Goal: Information Seeking & Learning: Learn about a topic

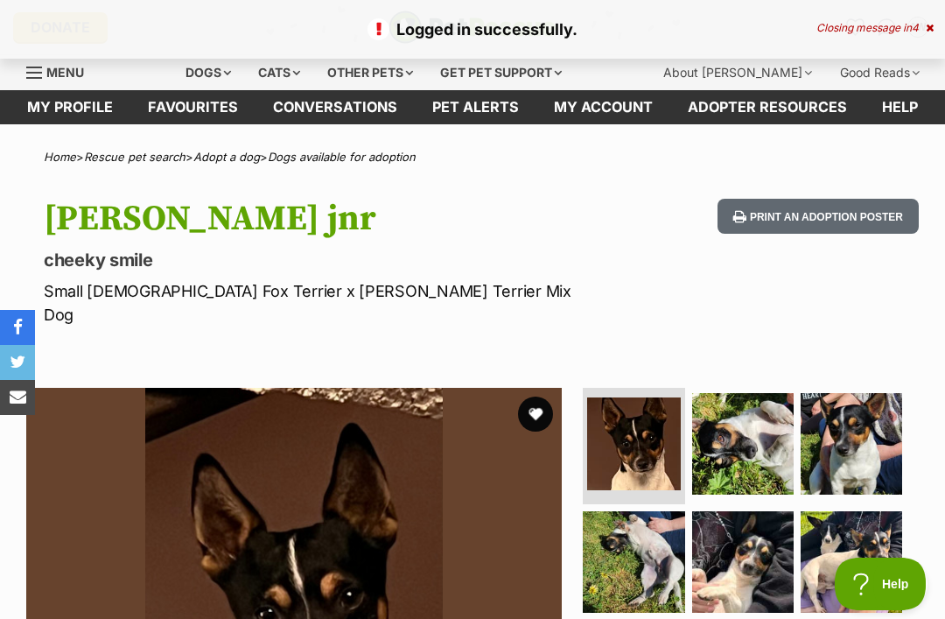
click at [540, 396] on button "favourite" at bounding box center [535, 413] width 35 height 35
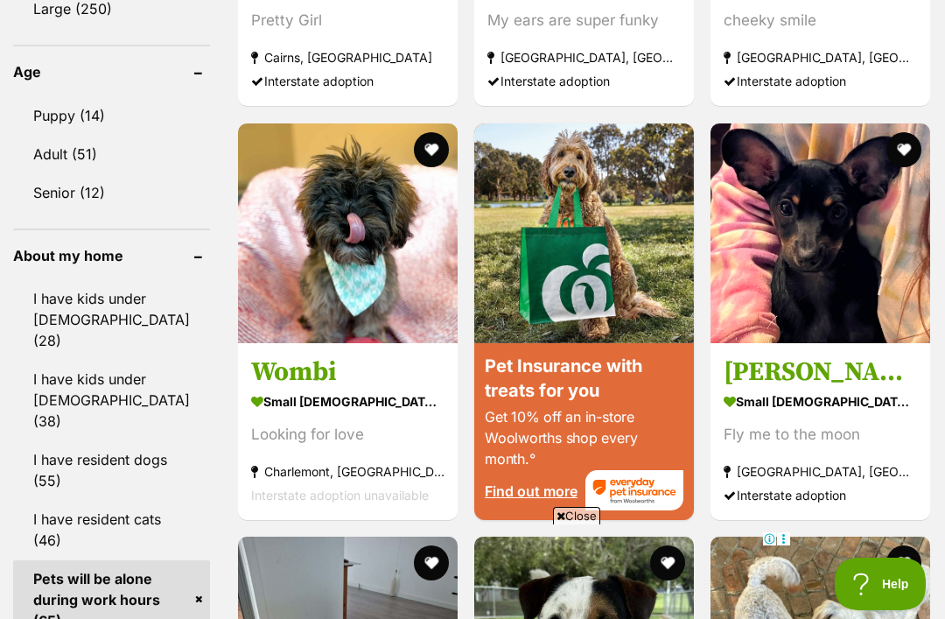
click at [866, 317] on img at bounding box center [820, 233] width 220 height 220
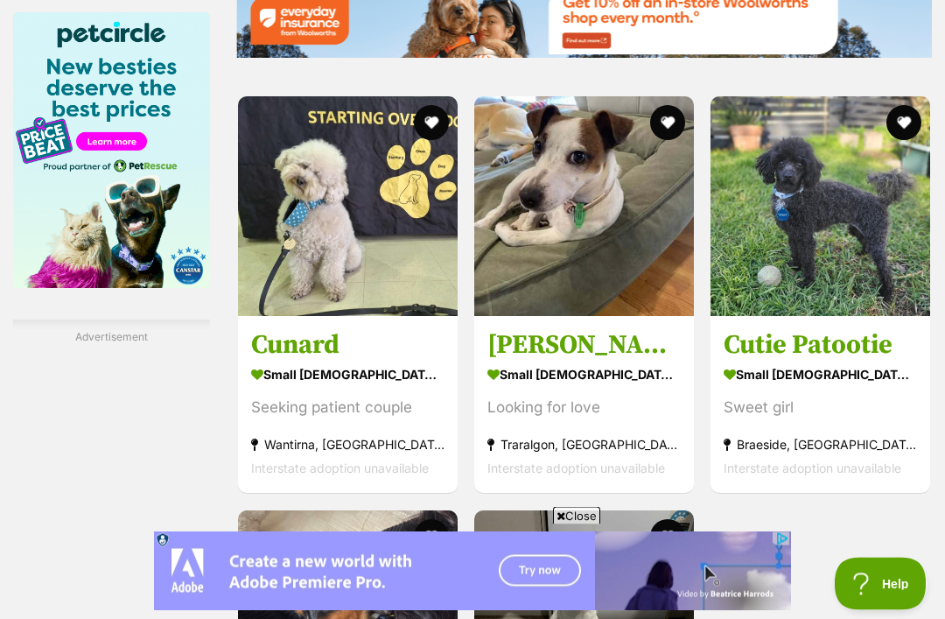
scroll to position [2950, 0]
click at [632, 316] on img at bounding box center [584, 206] width 220 height 220
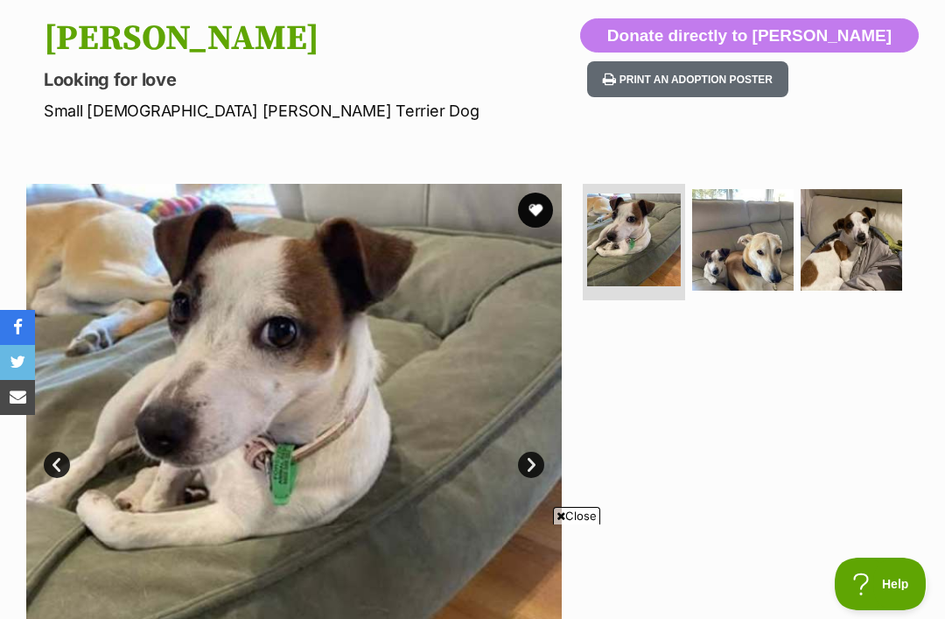
click at [891, 266] on img at bounding box center [850, 239] width 101 height 101
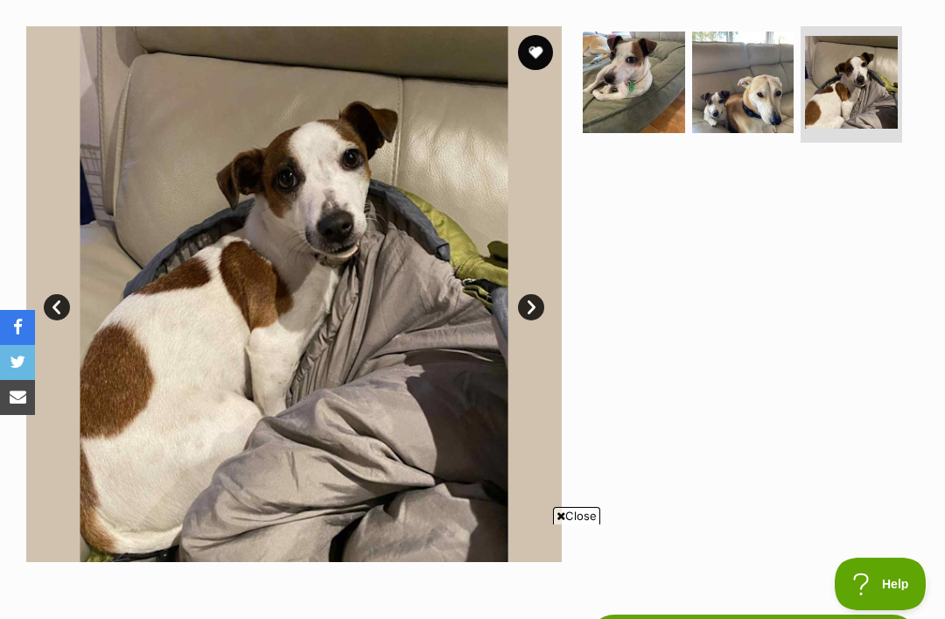
click at [762, 113] on img at bounding box center [742, 81] width 101 height 101
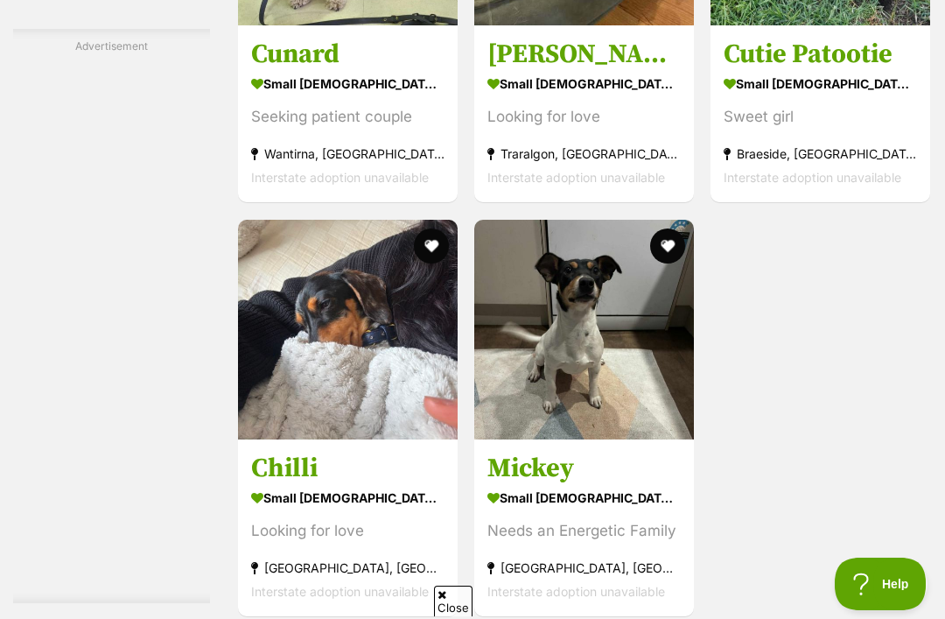
click at [241, 431] on img at bounding box center [348, 330] width 220 height 220
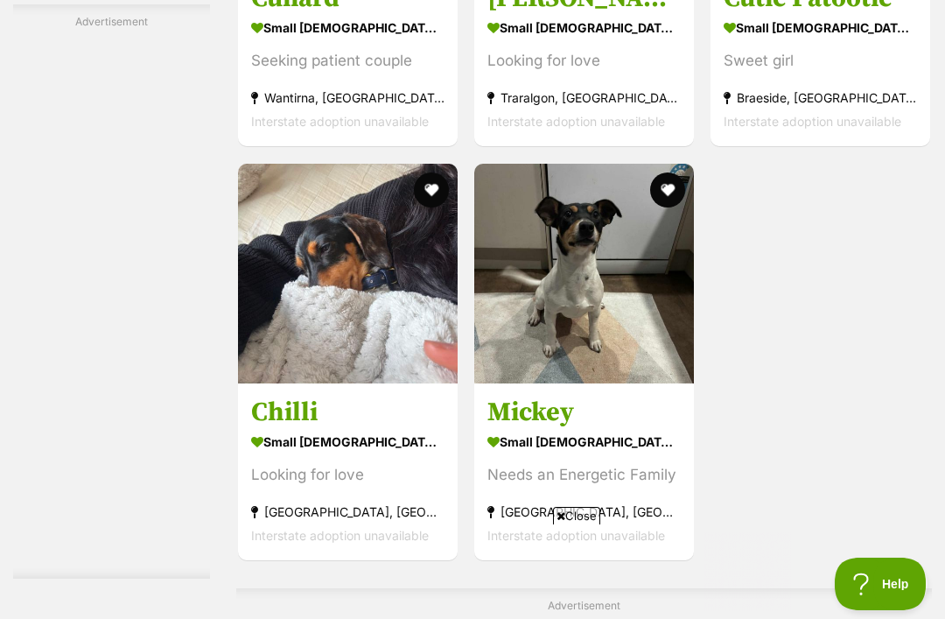
click at [619, 369] on img at bounding box center [584, 274] width 220 height 220
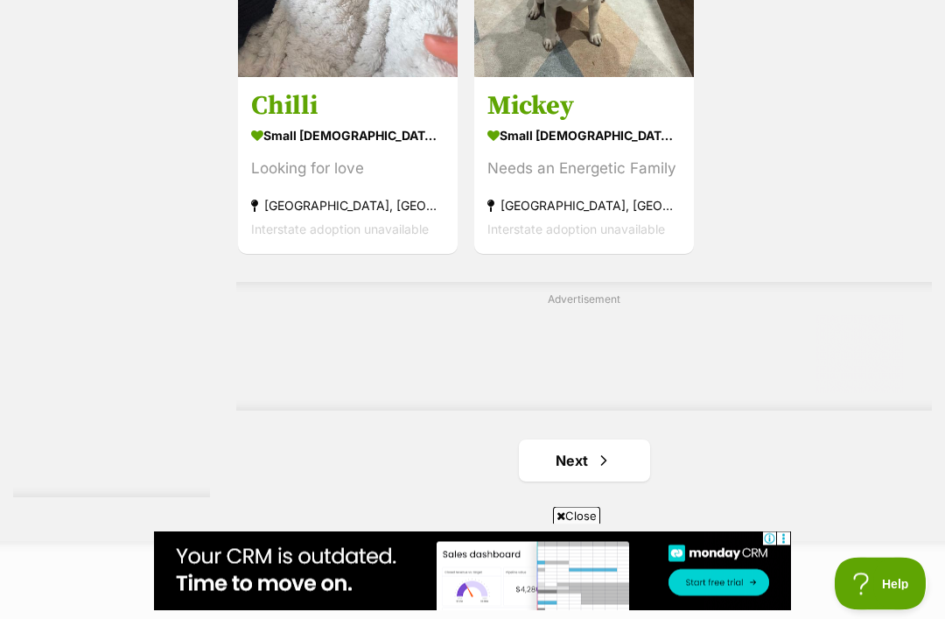
scroll to position [3614, 0]
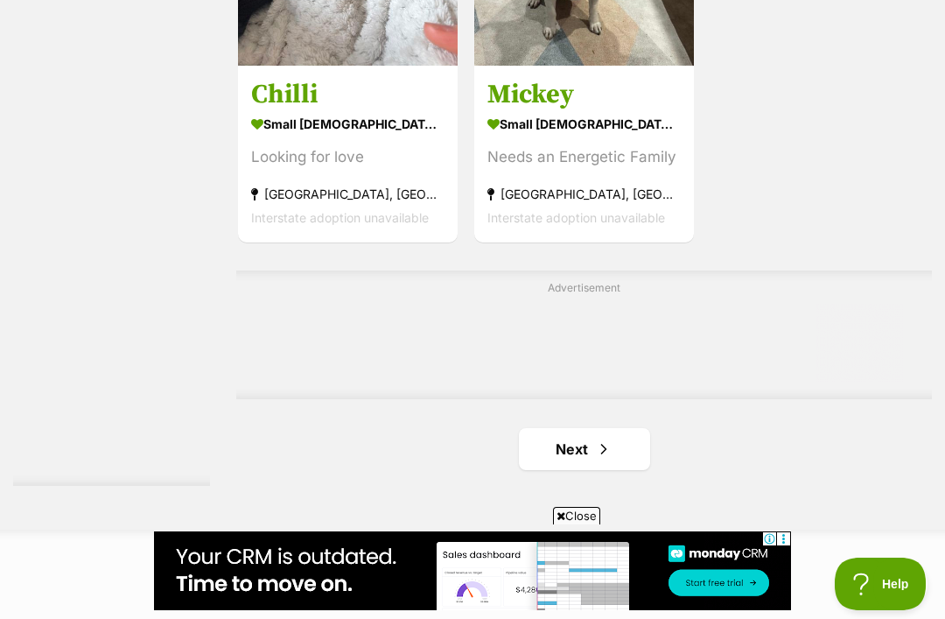
click at [592, 470] on link "Next" at bounding box center [584, 449] width 131 height 42
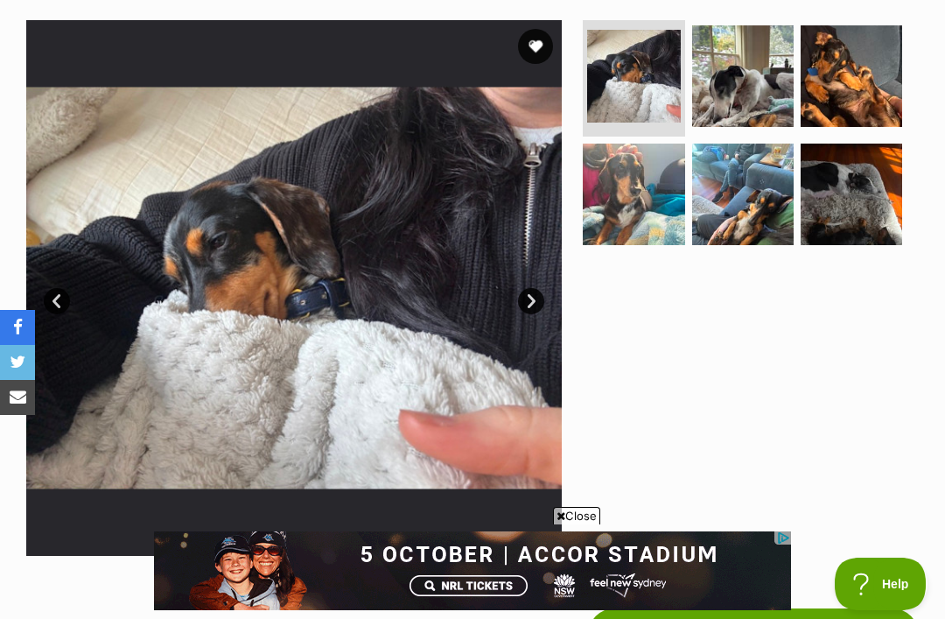
scroll to position [343, 0]
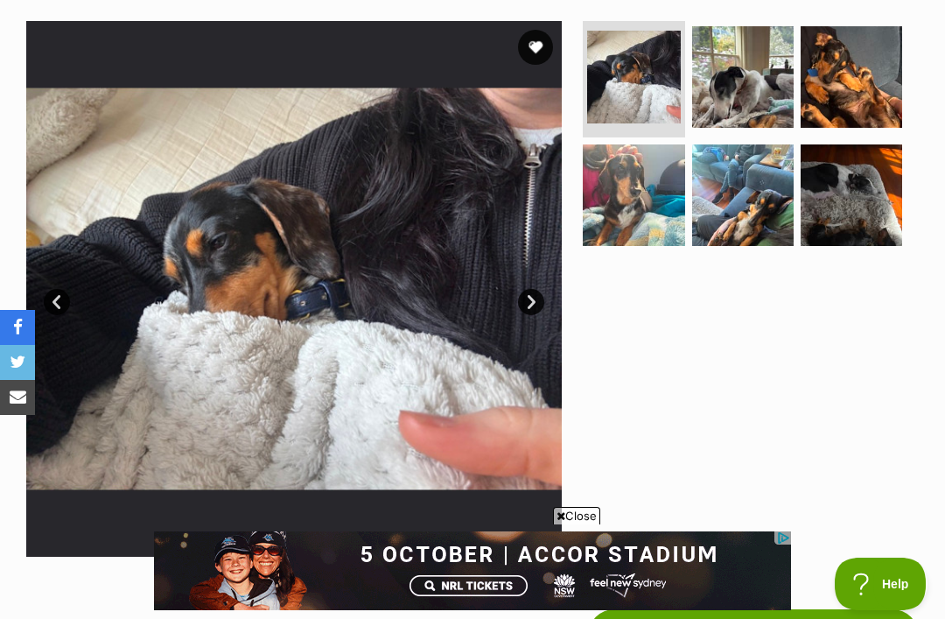
click at [645, 198] on img at bounding box center [633, 194] width 101 height 101
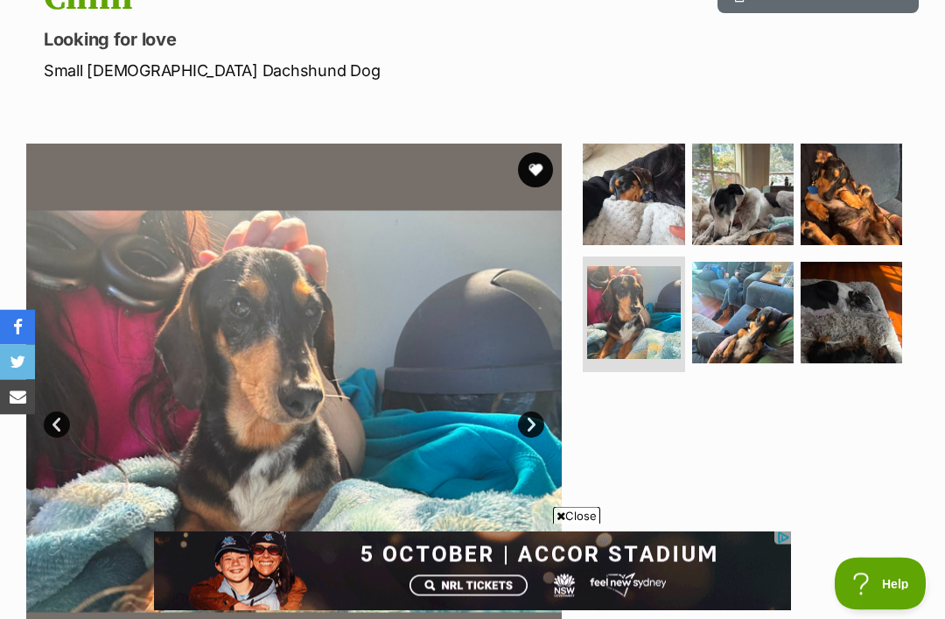
scroll to position [220, 0]
click at [784, 332] on img at bounding box center [742, 312] width 101 height 101
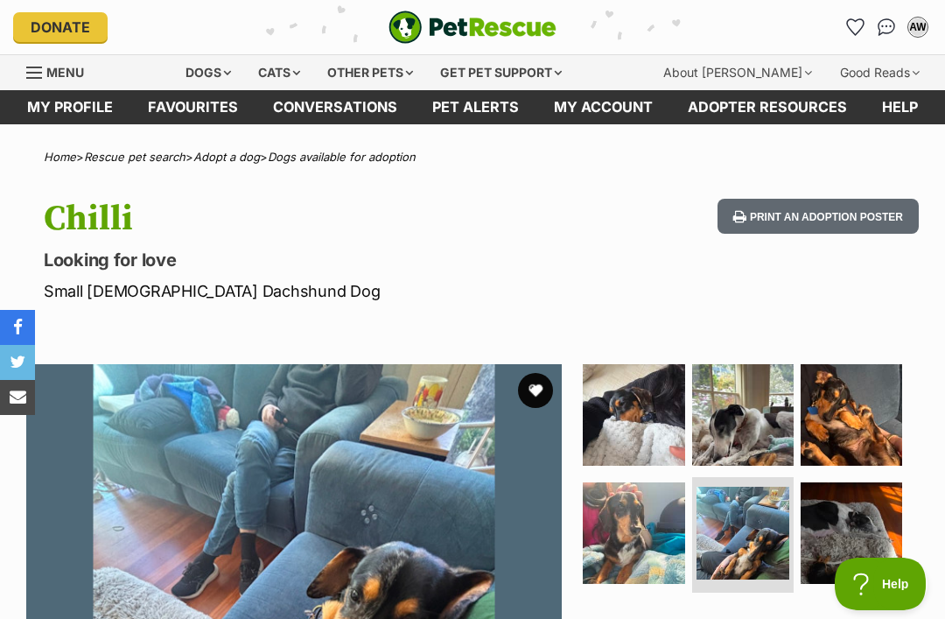
scroll to position [0, 0]
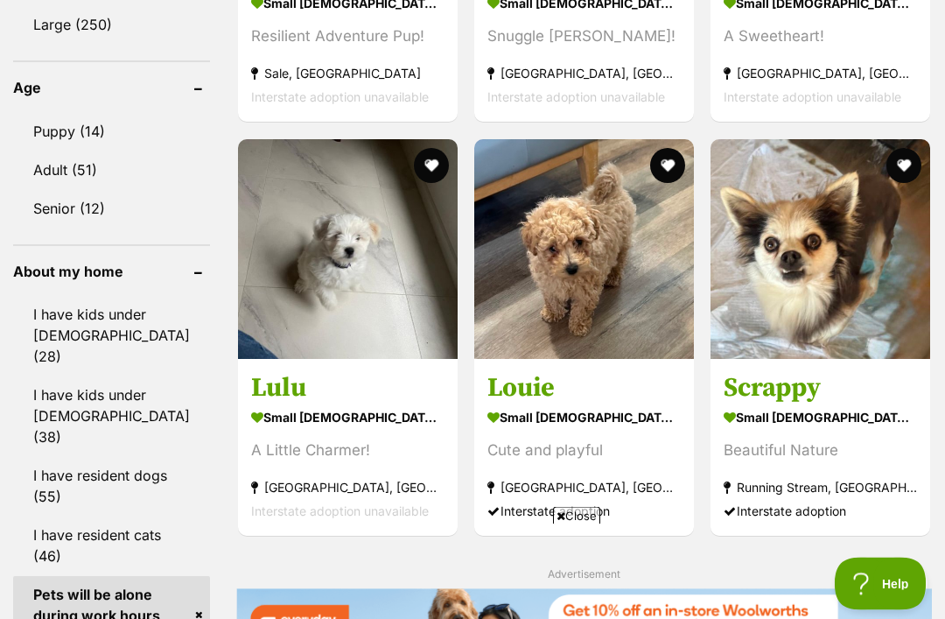
scroll to position [1929, 0]
click at [622, 332] on img at bounding box center [584, 249] width 220 height 220
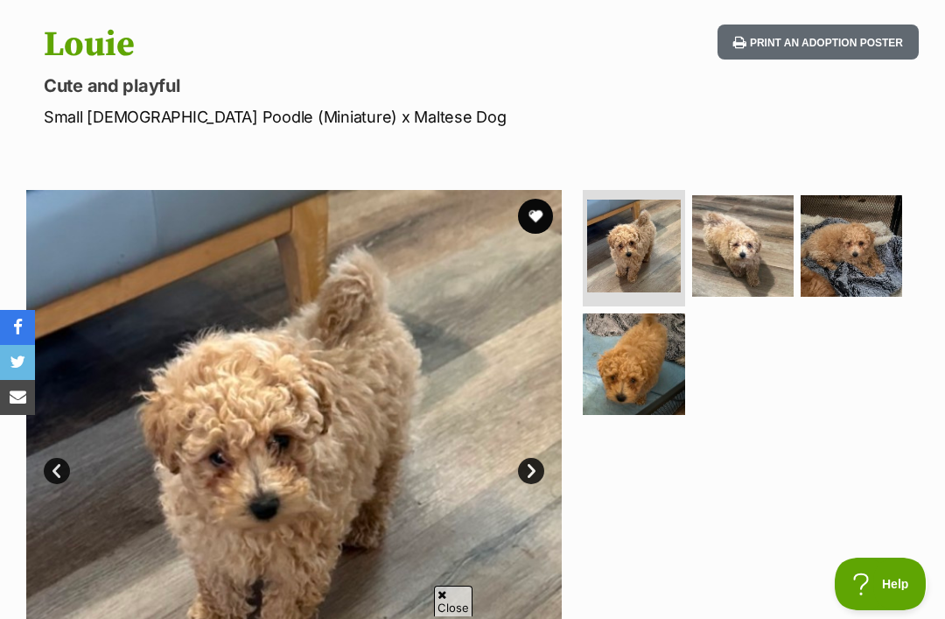
click at [866, 260] on img at bounding box center [850, 245] width 101 height 101
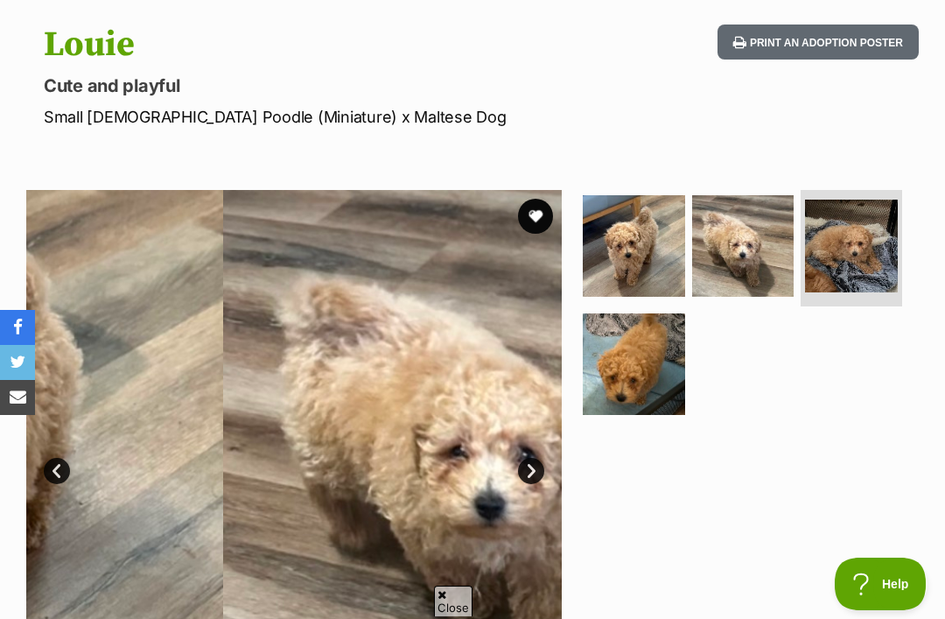
click at [533, 471] on link "Next" at bounding box center [531, 471] width 26 height 26
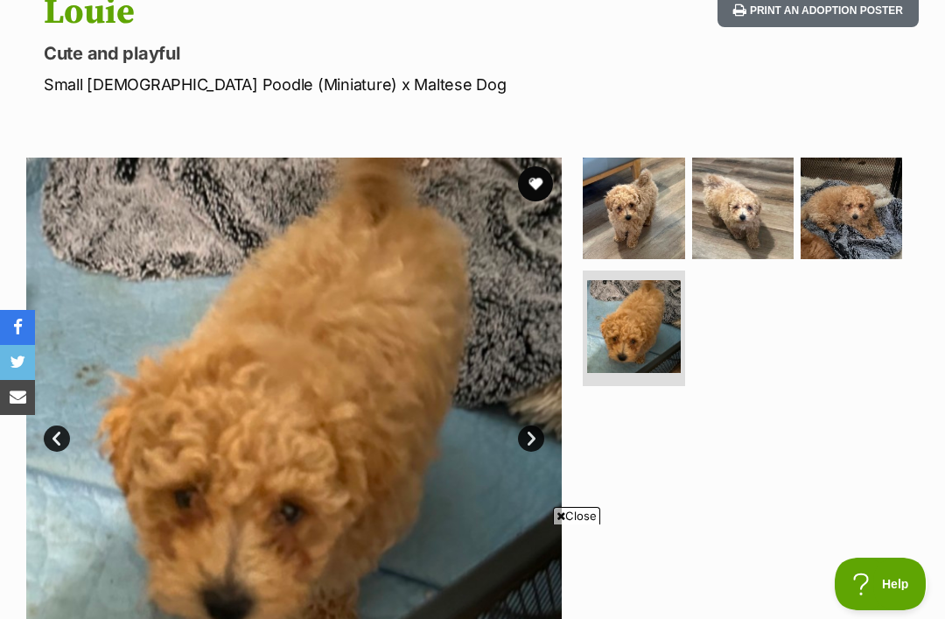
scroll to position [212, 0]
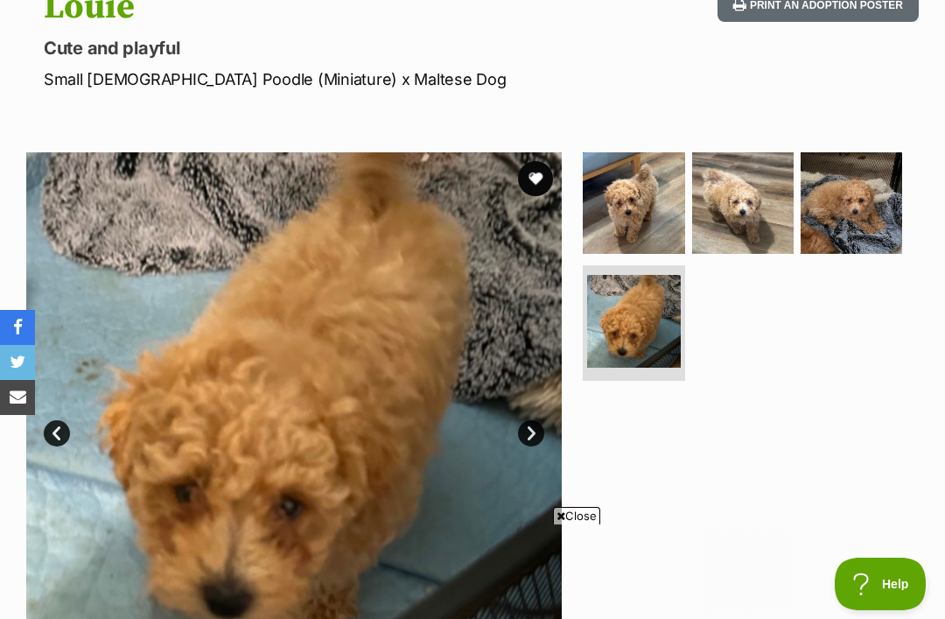
click at [537, 430] on link "Next" at bounding box center [531, 433] width 26 height 26
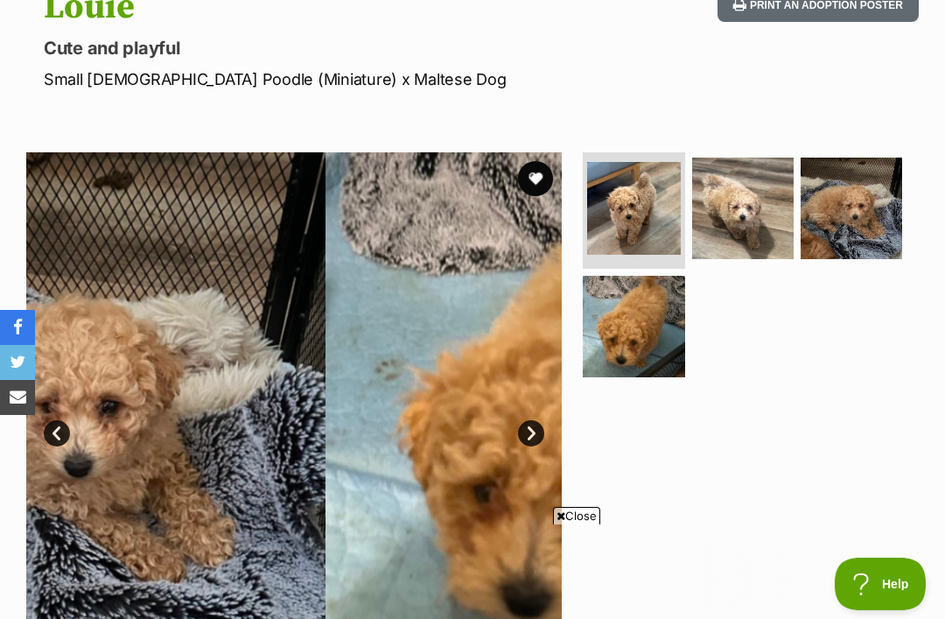
scroll to position [0, 0]
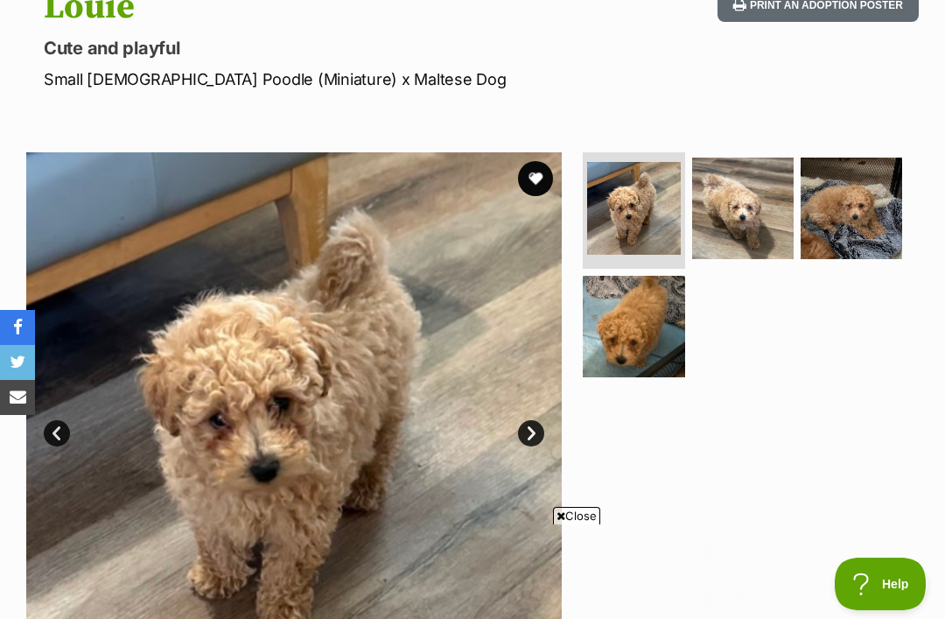
click at [535, 434] on link "Next" at bounding box center [531, 433] width 26 height 26
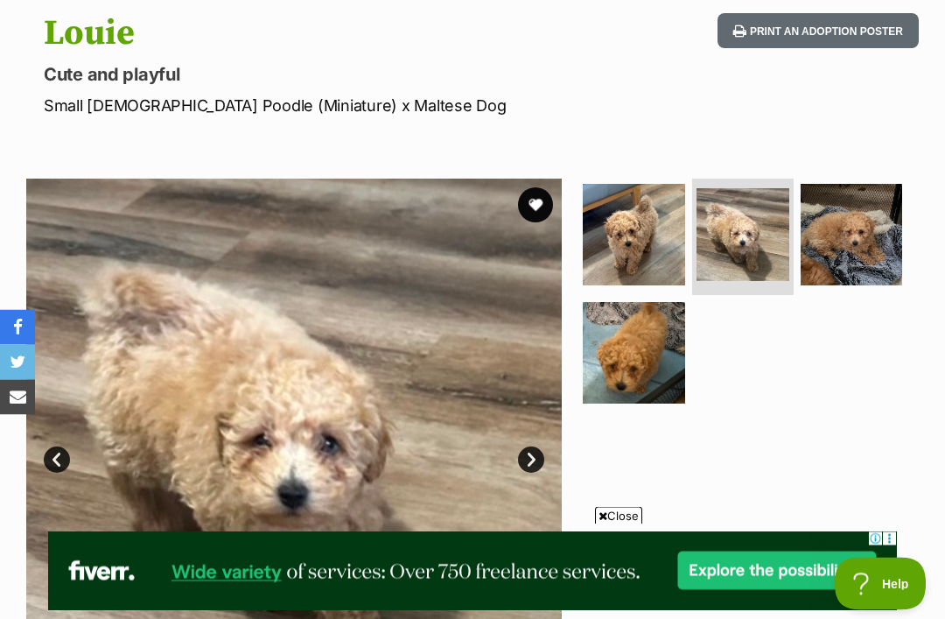
scroll to position [174, 0]
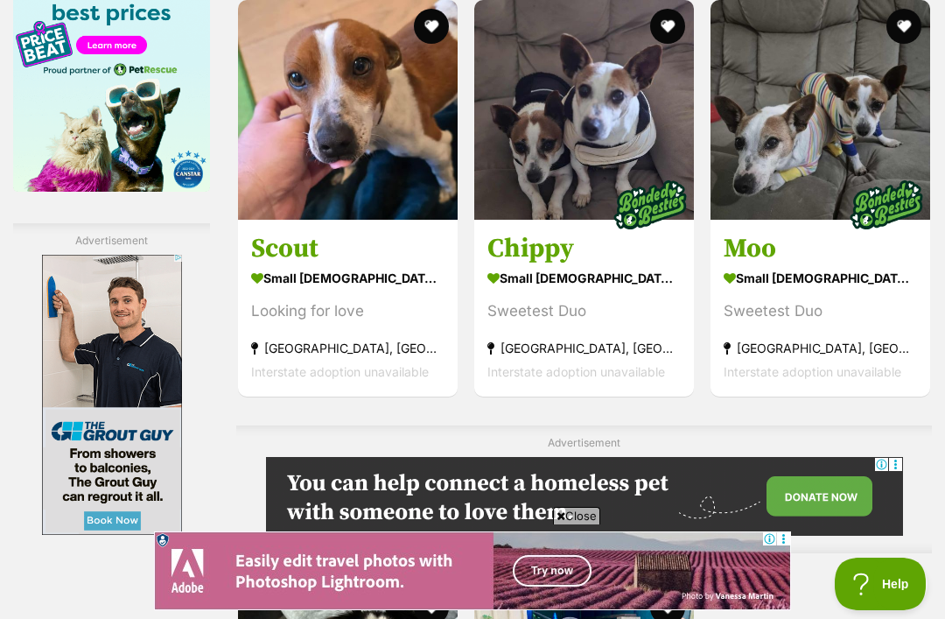
click at [332, 184] on img at bounding box center [348, 110] width 220 height 220
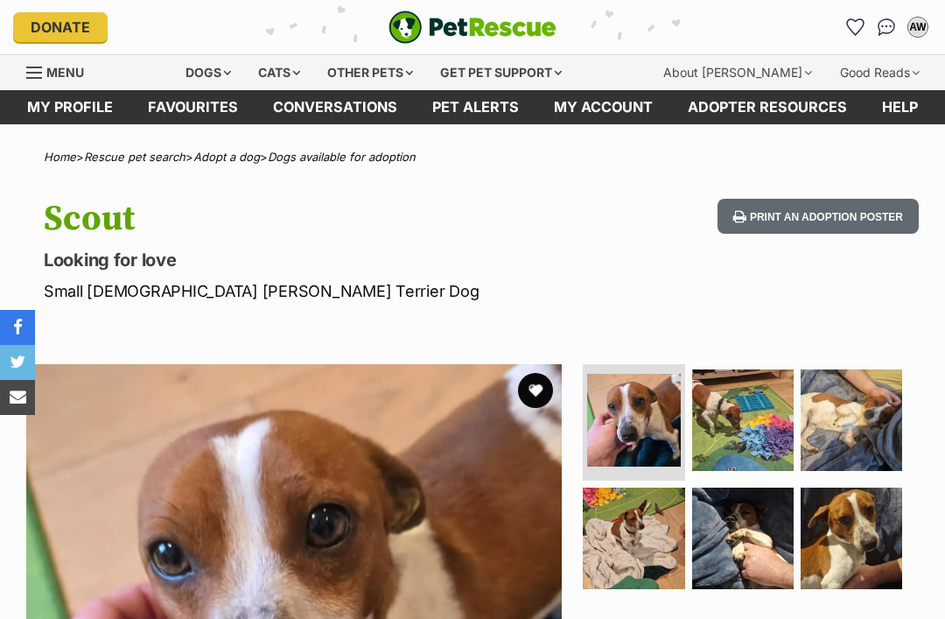
click at [856, 487] on img at bounding box center [850, 537] width 101 height 101
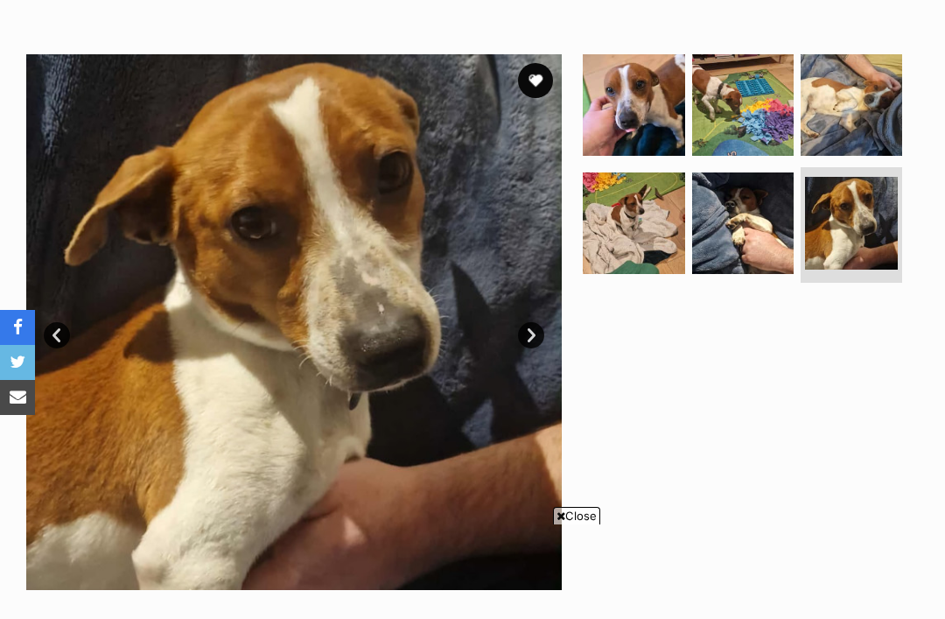
click at [521, 339] on link "Next" at bounding box center [531, 335] width 26 height 26
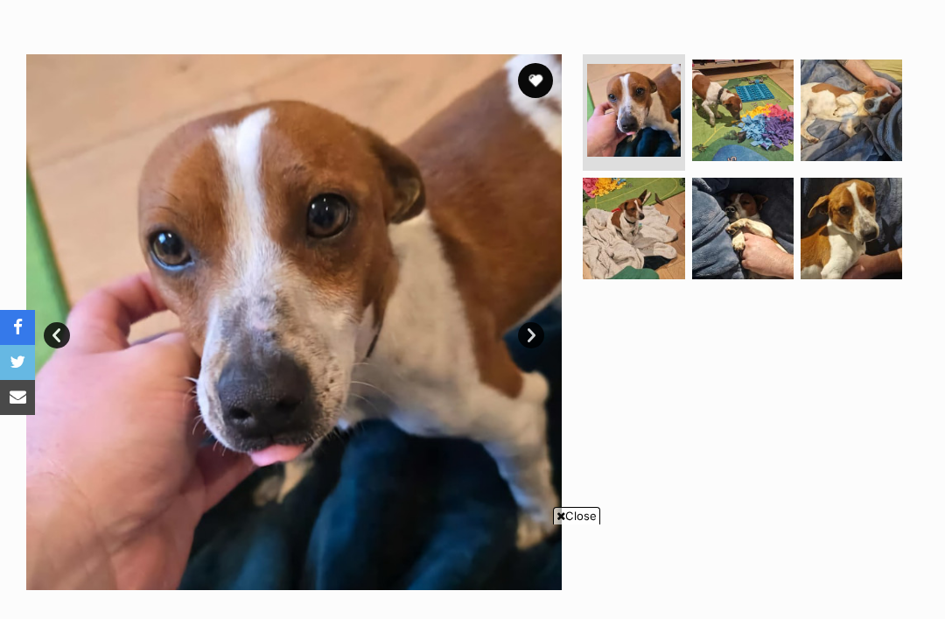
click at [535, 333] on link "Next" at bounding box center [531, 335] width 26 height 26
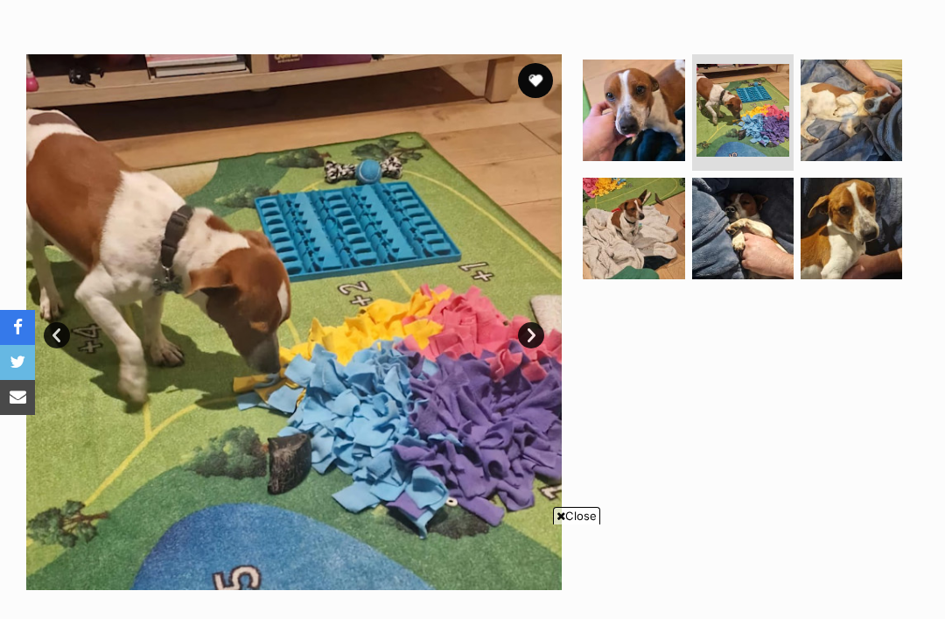
click at [542, 333] on link "Next" at bounding box center [531, 335] width 26 height 26
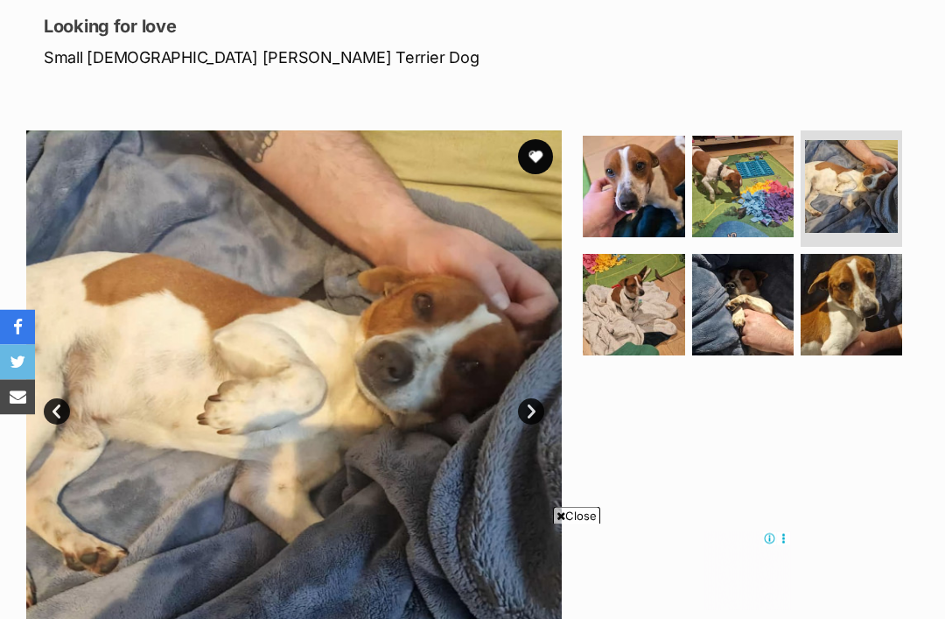
scroll to position [234, 0]
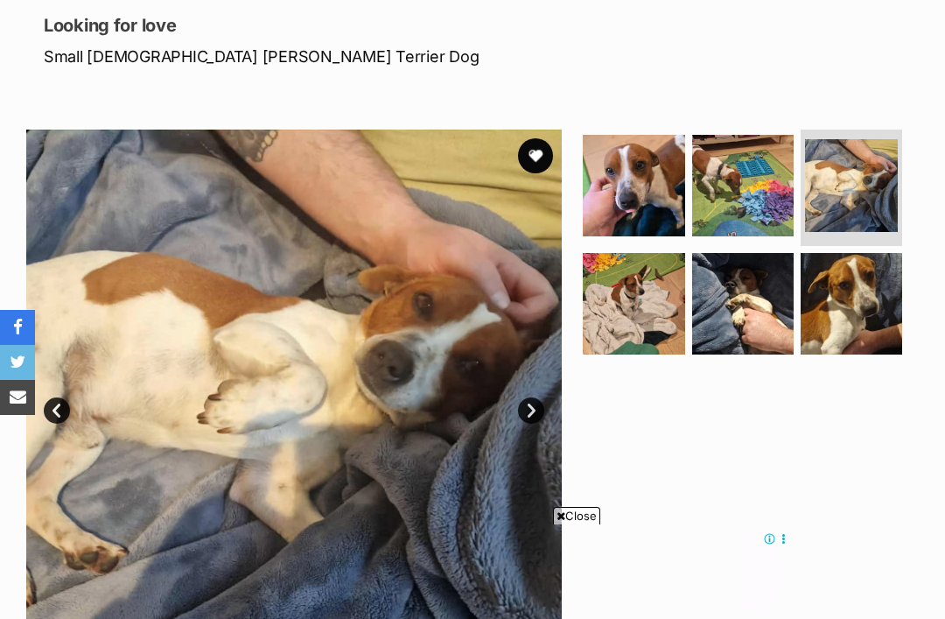
click at [865, 310] on img at bounding box center [850, 303] width 101 height 101
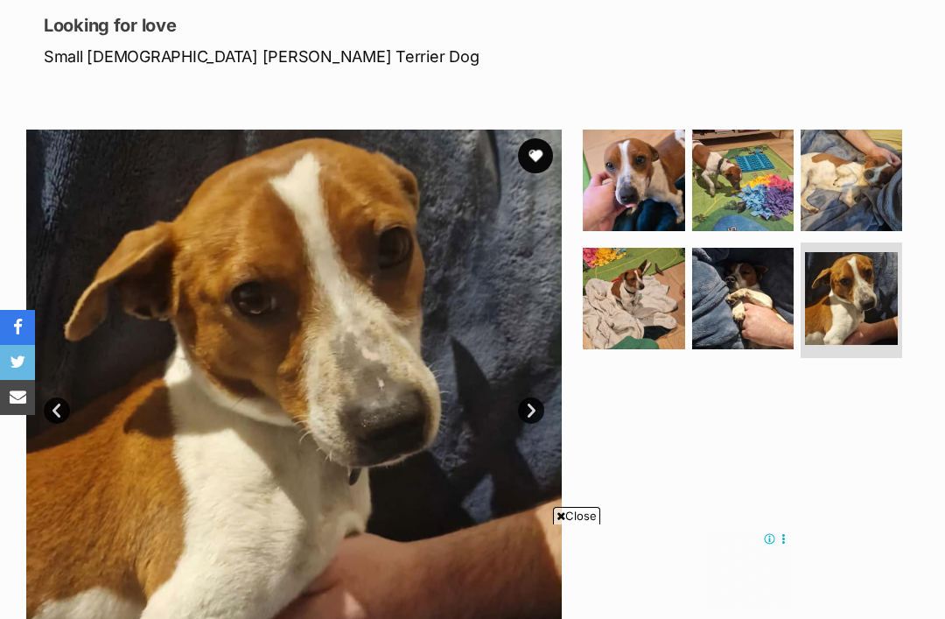
click at [533, 402] on link "Next" at bounding box center [531, 410] width 26 height 26
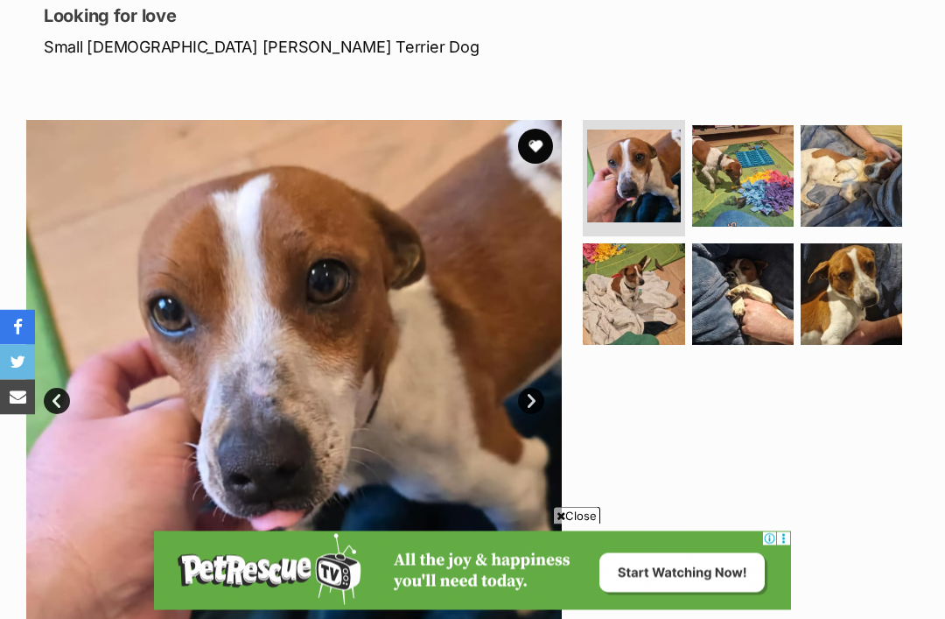
scroll to position [242, 0]
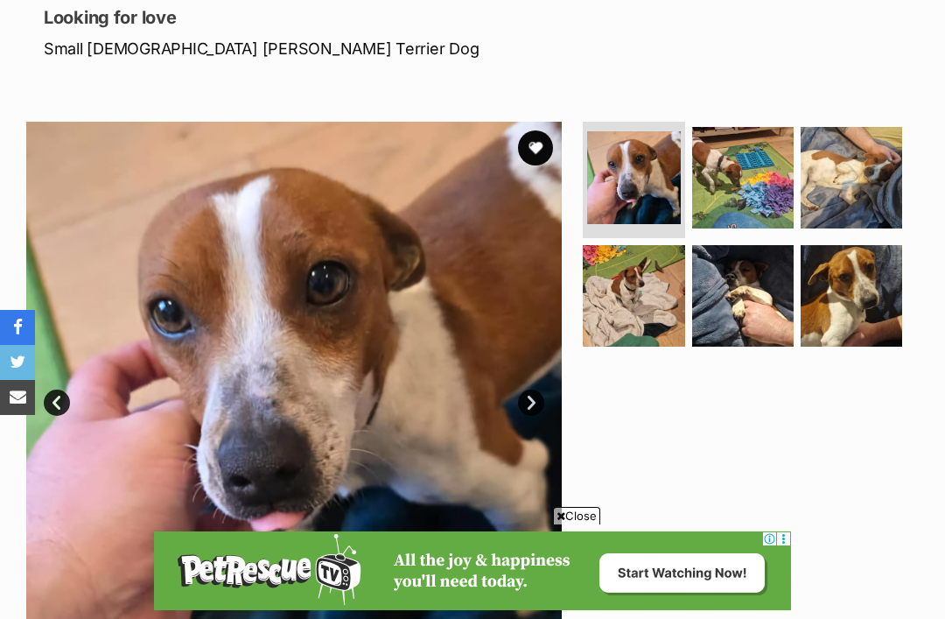
click at [537, 141] on button "favourite" at bounding box center [535, 147] width 35 height 35
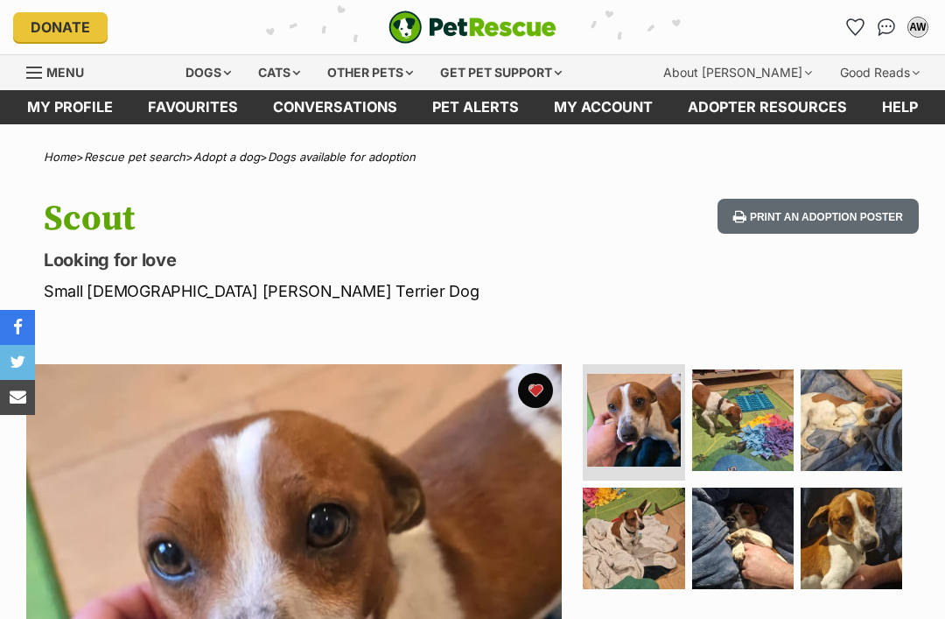
scroll to position [0, 0]
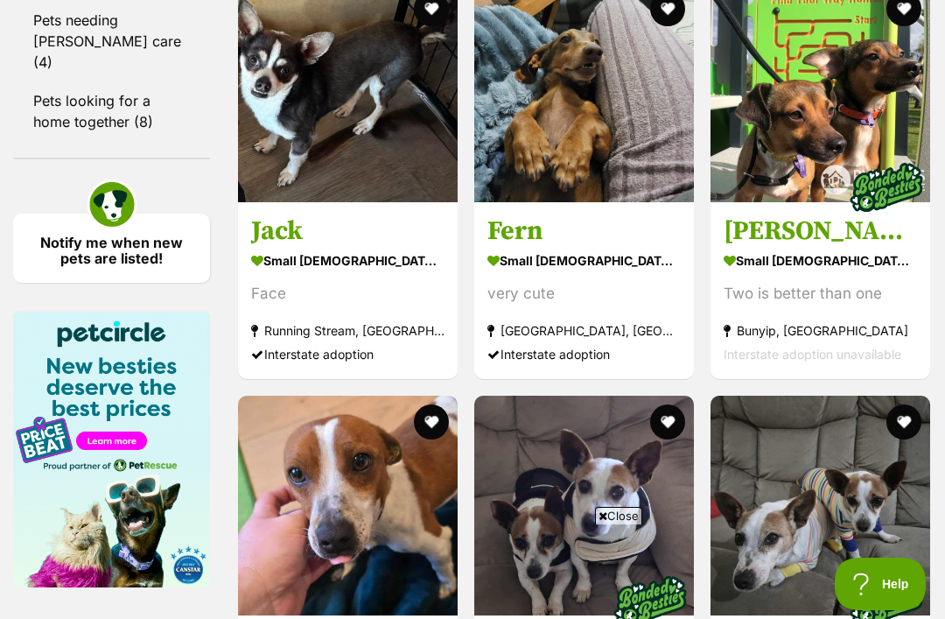
scroll to position [2649, 0]
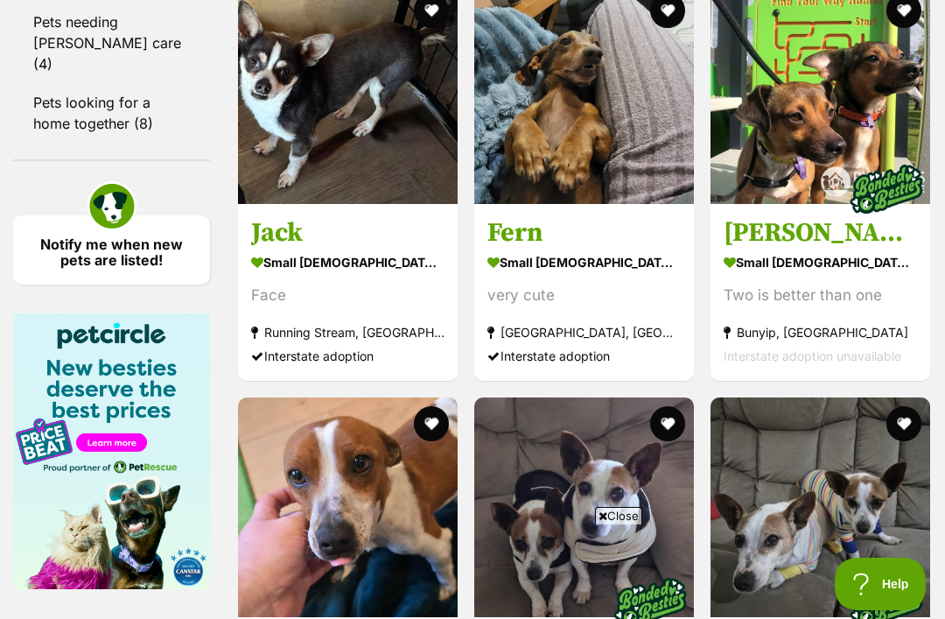
click at [414, 441] on button "favourite" at bounding box center [431, 423] width 35 height 35
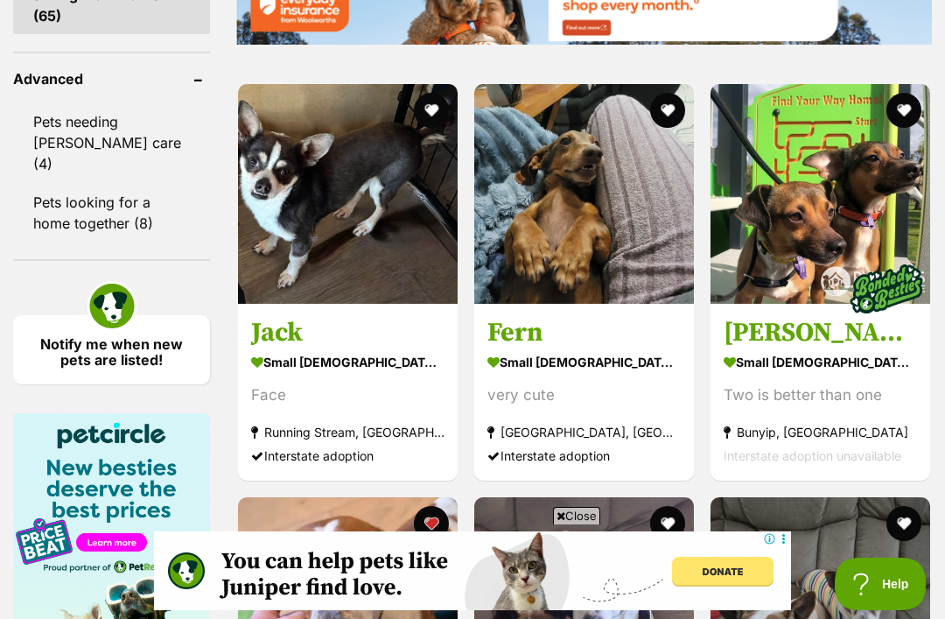
scroll to position [0, 0]
click at [855, 244] on img at bounding box center [820, 194] width 220 height 220
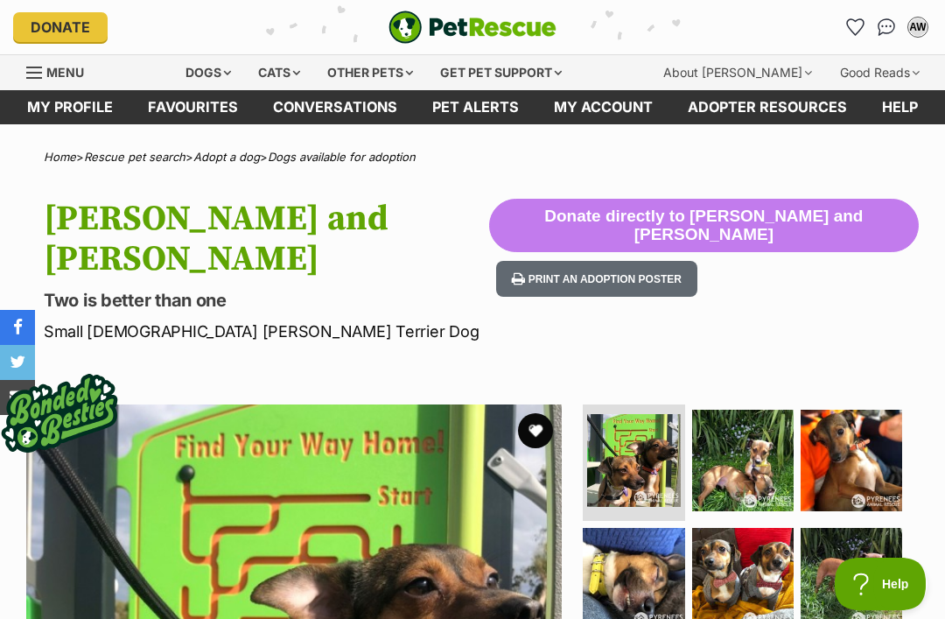
click at [766, 431] on img at bounding box center [742, 459] width 101 height 101
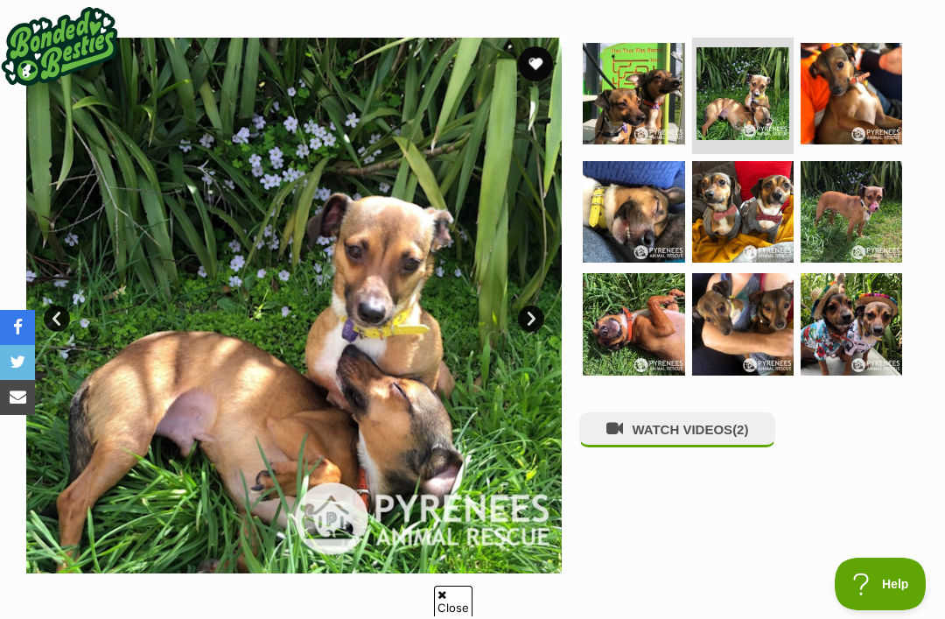
click at [776, 299] on img at bounding box center [742, 323] width 101 height 101
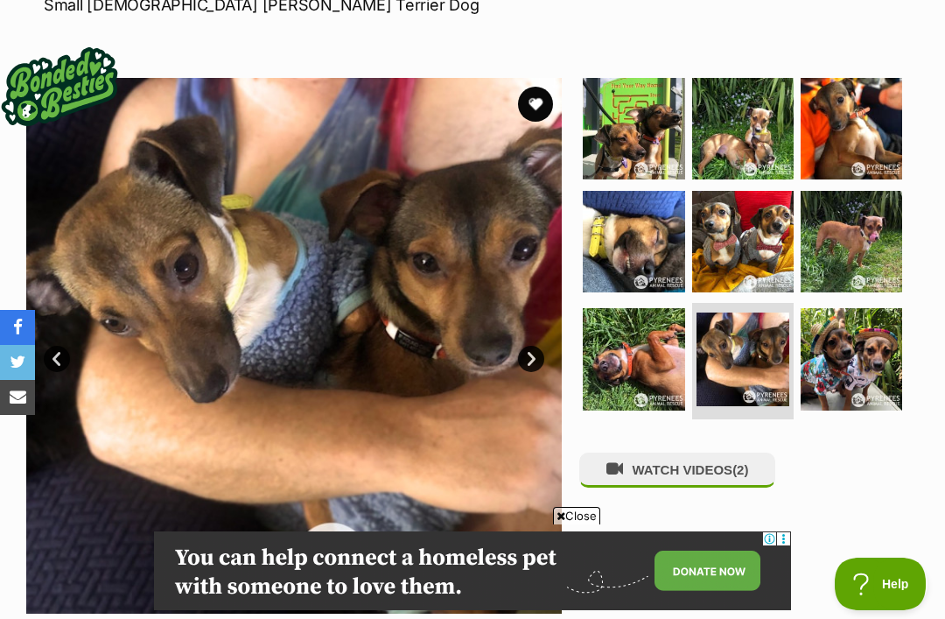
scroll to position [325, 0]
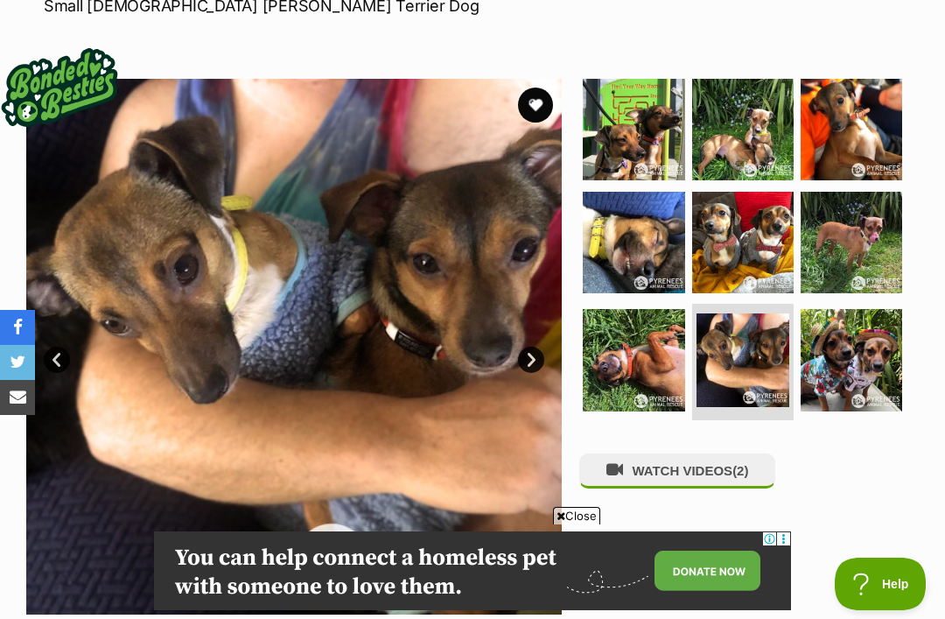
click at [651, 214] on img at bounding box center [633, 242] width 101 height 101
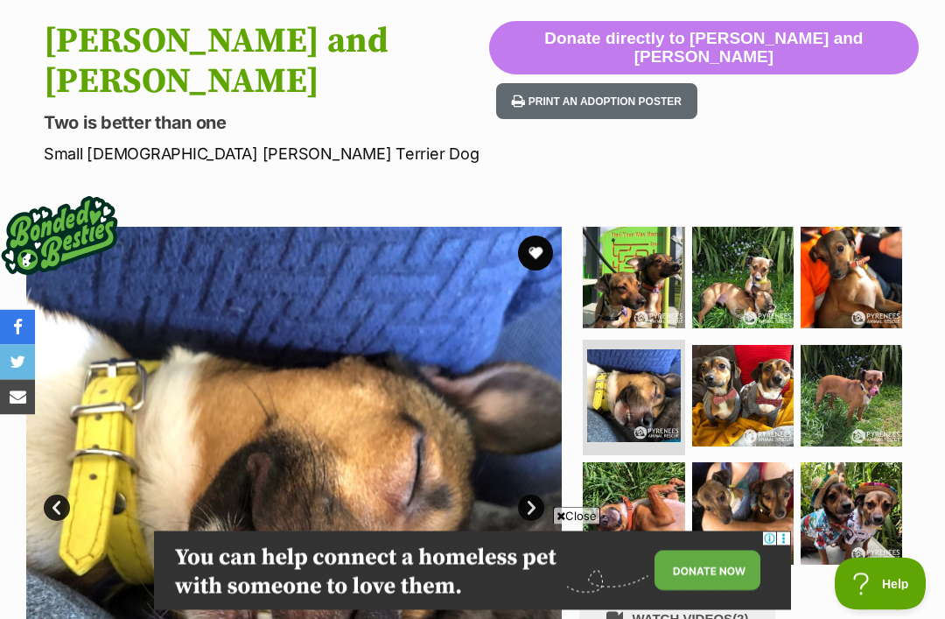
scroll to position [175, 0]
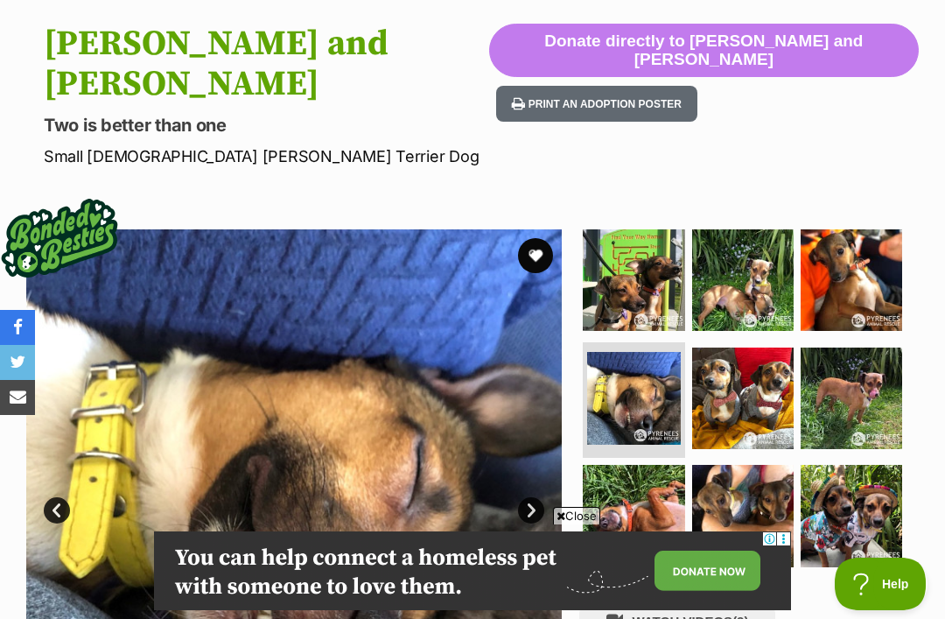
click at [656, 248] on img at bounding box center [633, 279] width 101 height 101
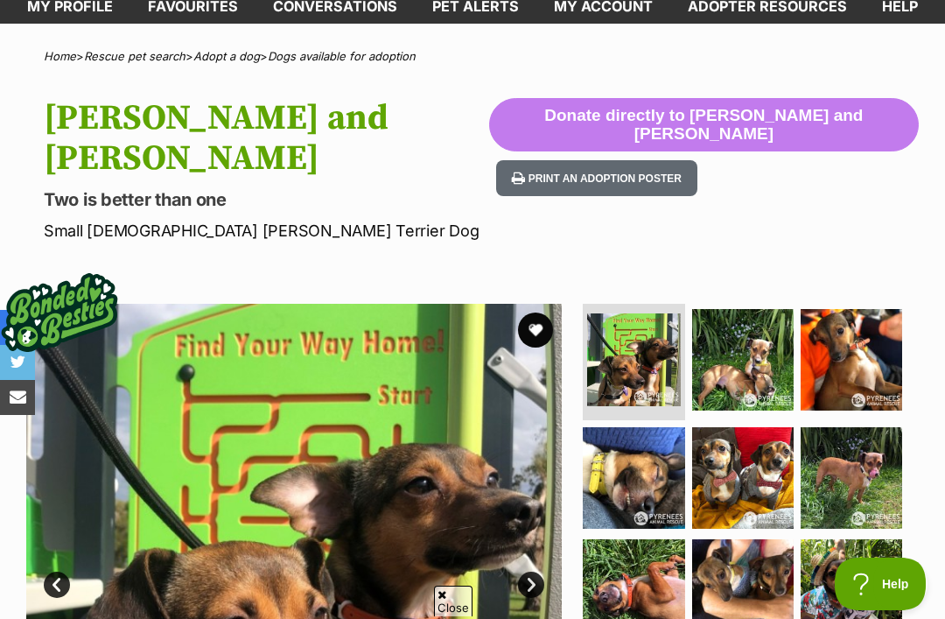
scroll to position [59, 0]
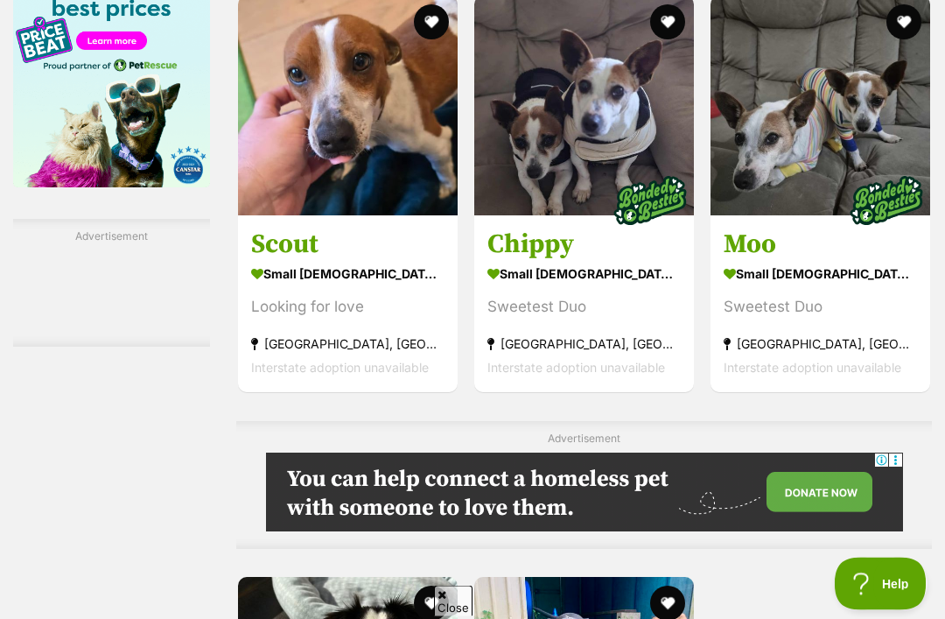
click at [614, 184] on img at bounding box center [584, 107] width 220 height 220
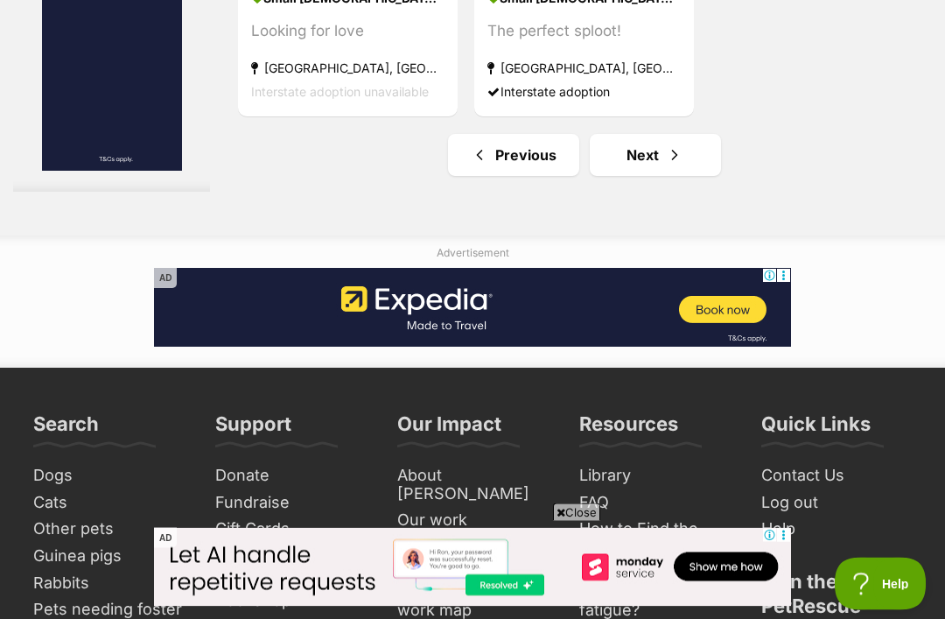
scroll to position [3914, 0]
click at [666, 165] on span "Next page" at bounding box center [674, 154] width 17 height 21
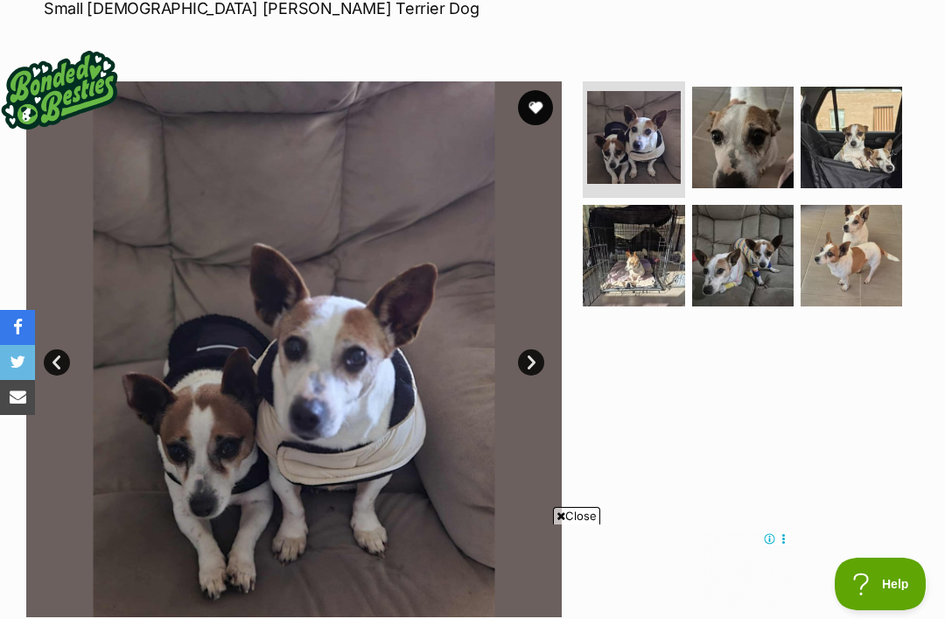
click at [542, 355] on link "Next" at bounding box center [531, 362] width 26 height 26
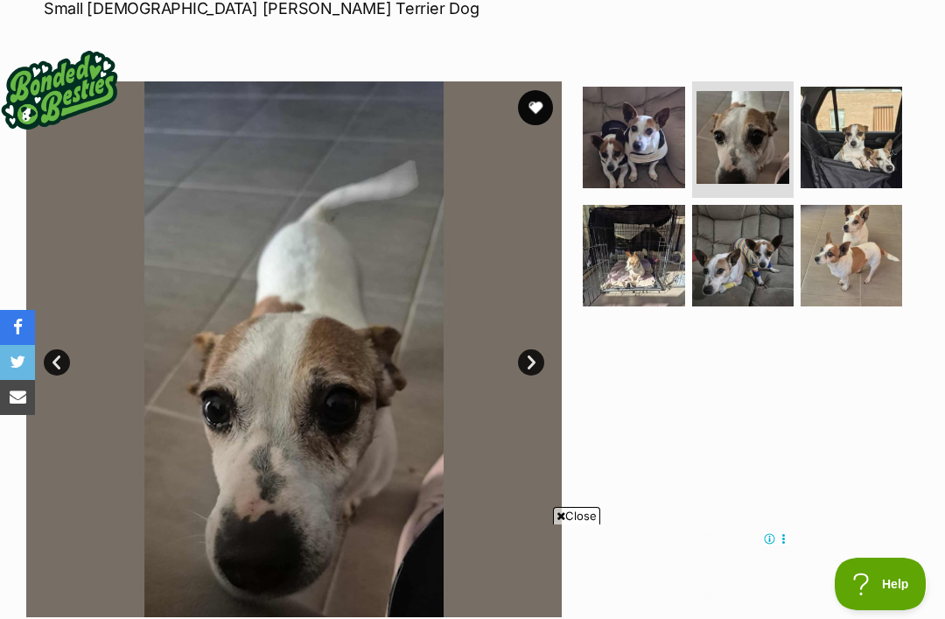
click at [535, 357] on link "Next" at bounding box center [531, 362] width 26 height 26
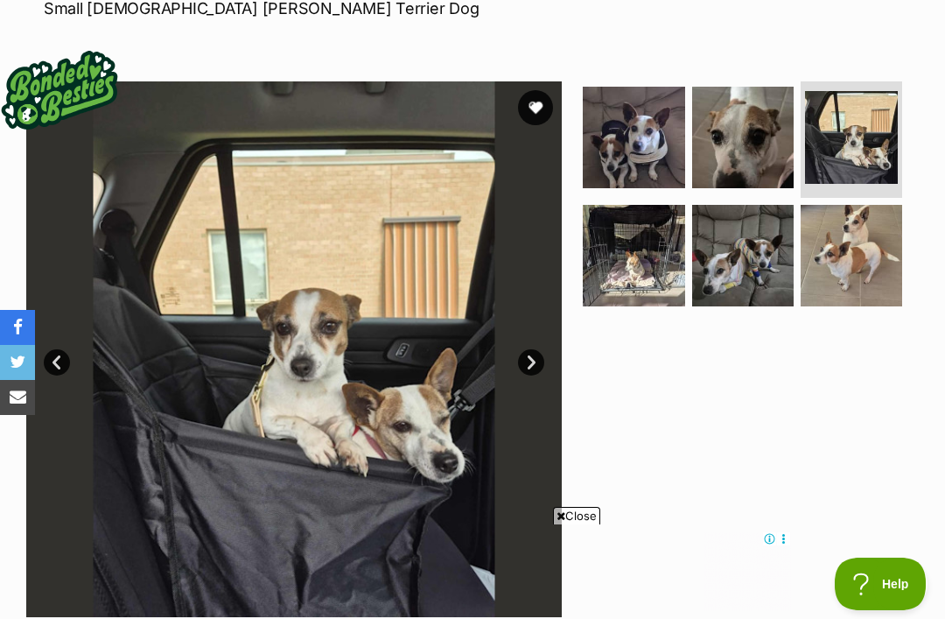
click at [535, 360] on link "Next" at bounding box center [531, 362] width 26 height 26
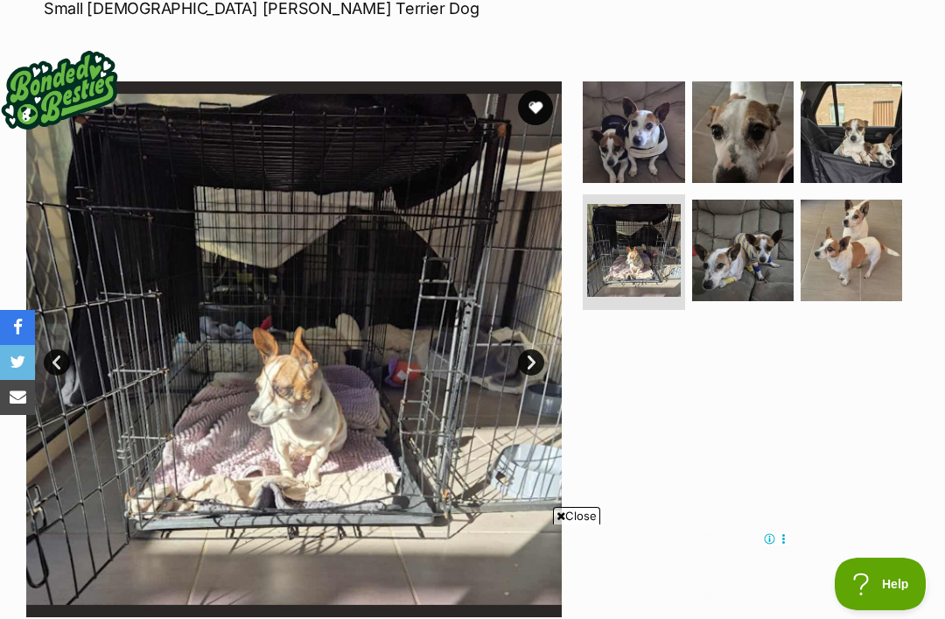
click at [535, 360] on link "Next" at bounding box center [531, 362] width 26 height 26
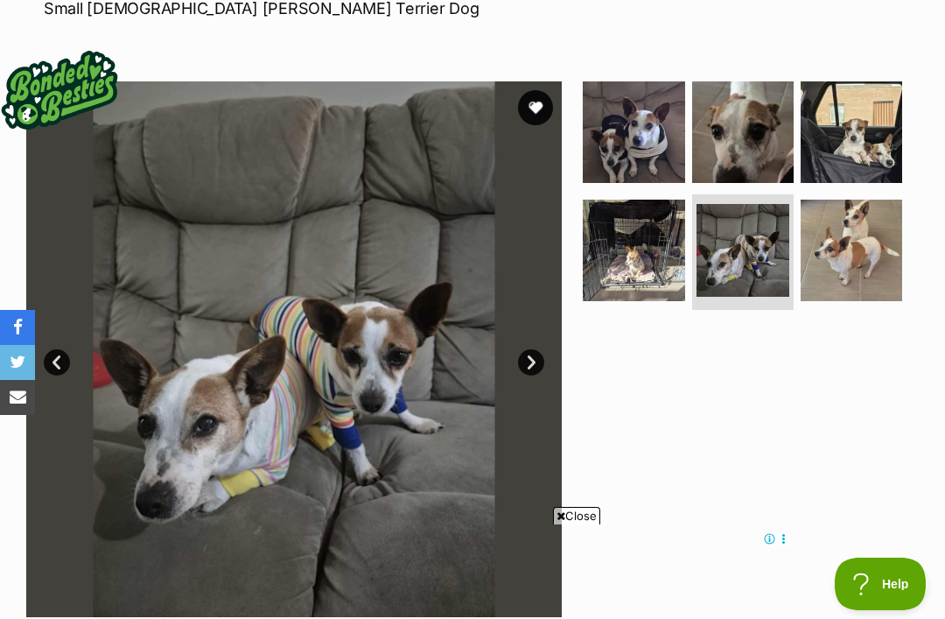
click at [534, 357] on link "Next" at bounding box center [531, 362] width 26 height 26
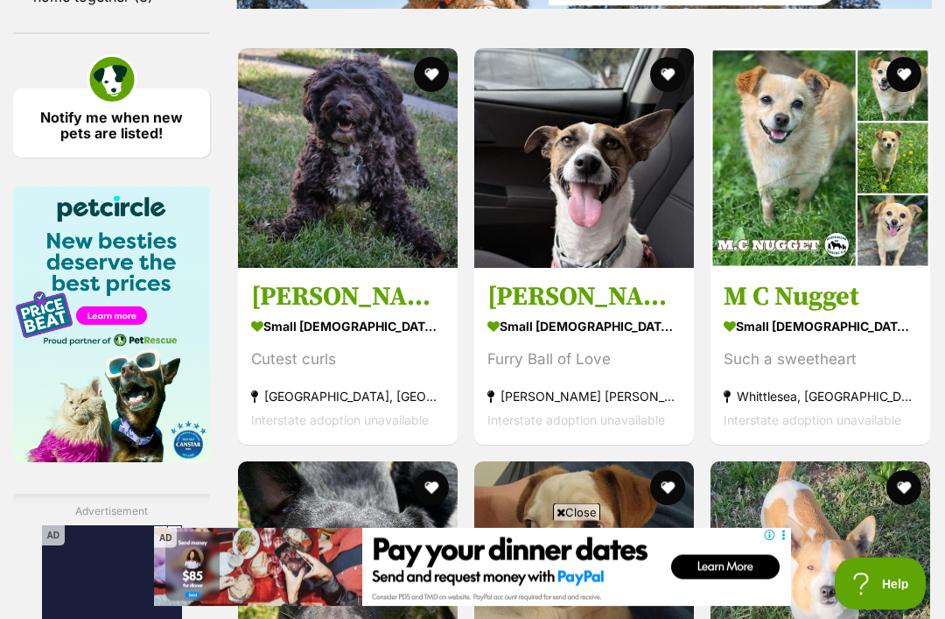
scroll to position [2740, 0]
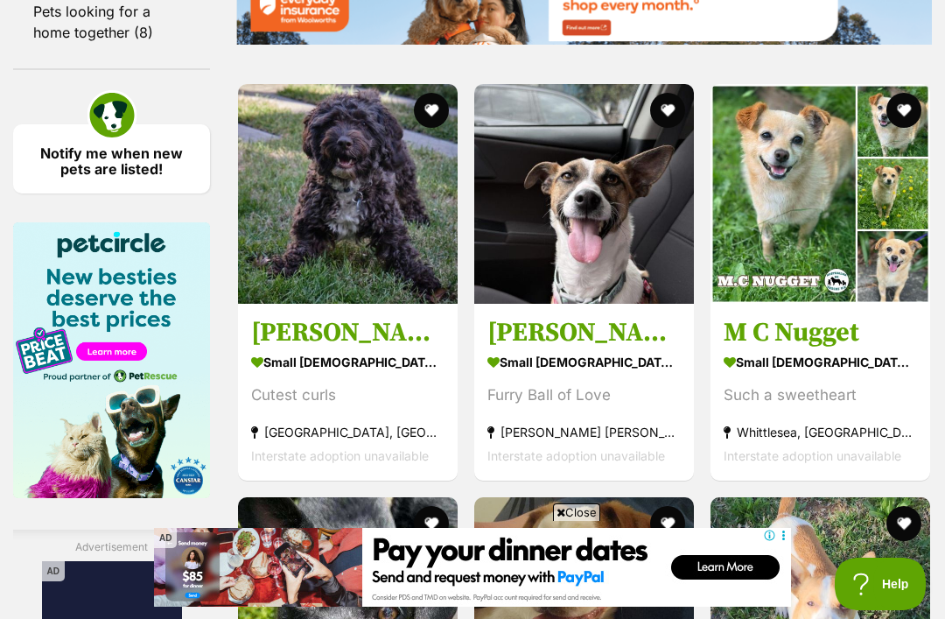
click at [790, 426] on section "small male Dog Such a sweetheart Whittlesea, VIC Interstate adoption unavailable" at bounding box center [819, 408] width 193 height 118
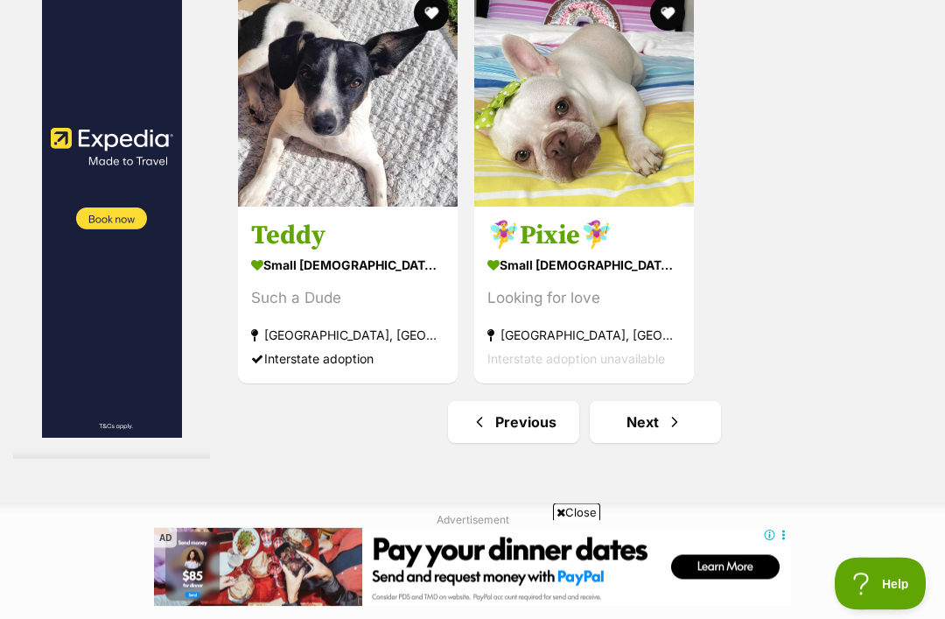
scroll to position [3833, 0]
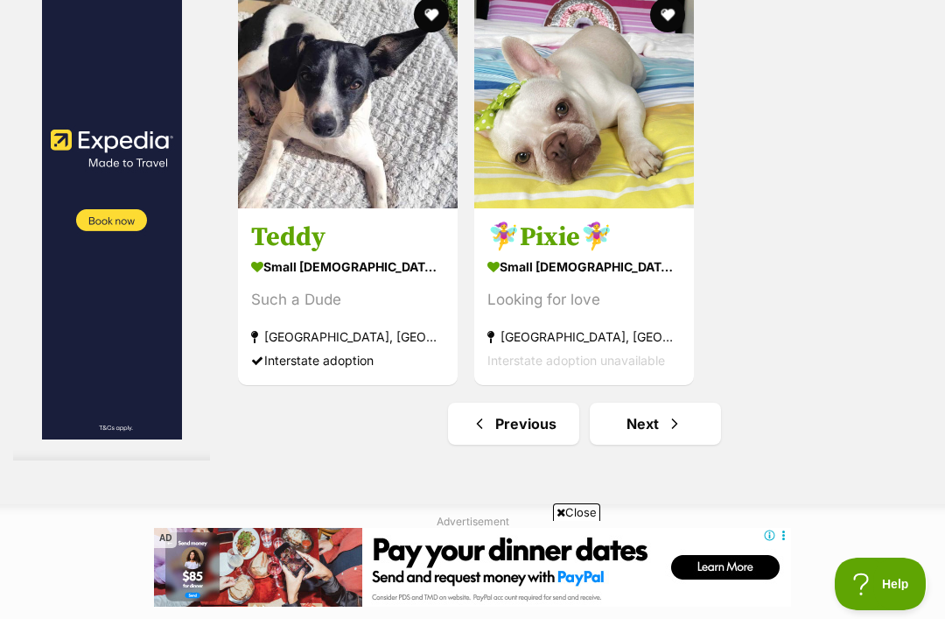
click at [666, 434] on span "Next page" at bounding box center [674, 423] width 17 height 21
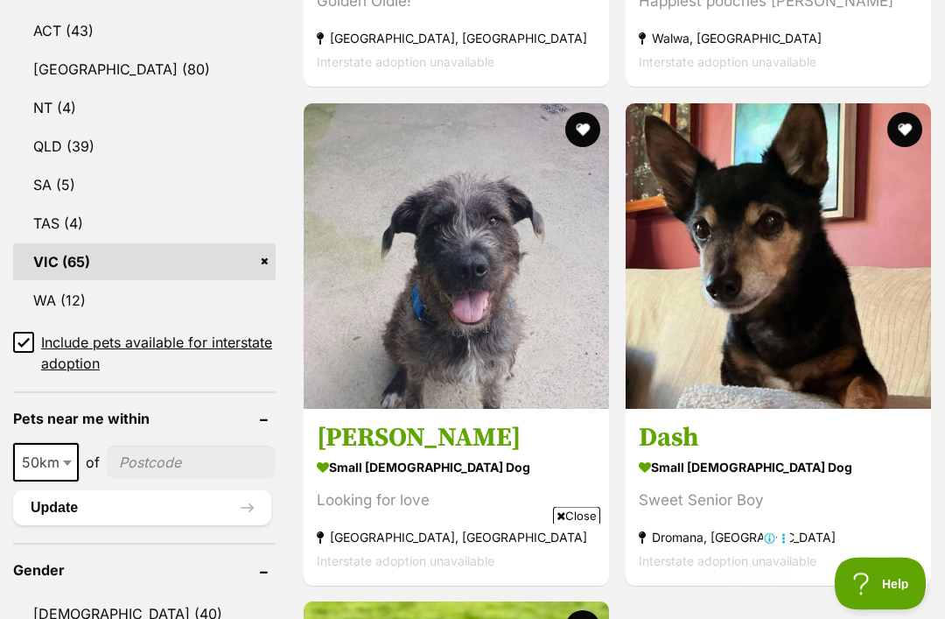
scroll to position [1056, 0]
click at [547, 271] on img at bounding box center [456, 255] width 305 height 305
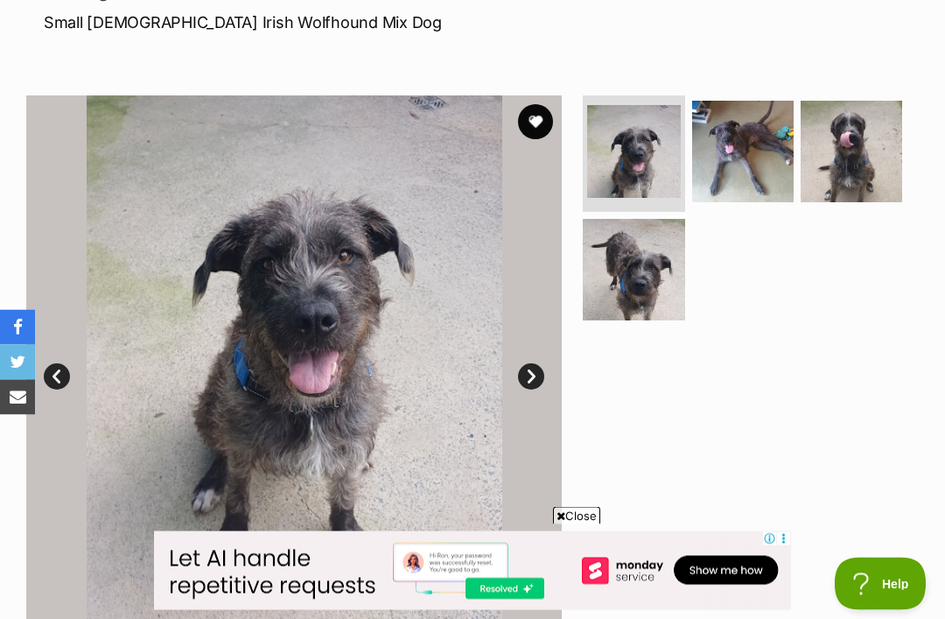
scroll to position [269, 0]
click at [751, 165] on img at bounding box center [742, 151] width 101 height 101
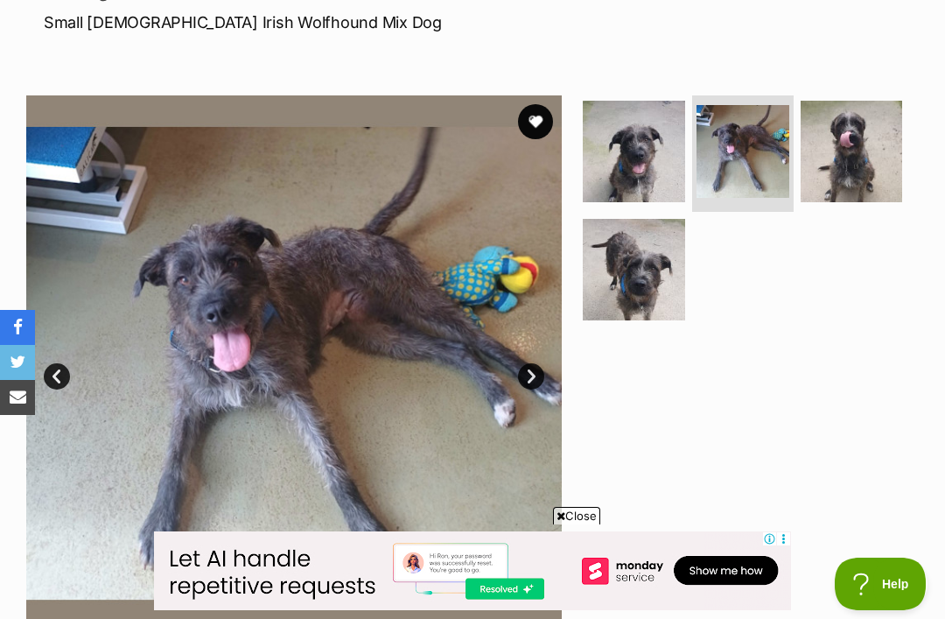
click at [870, 172] on img at bounding box center [850, 151] width 101 height 101
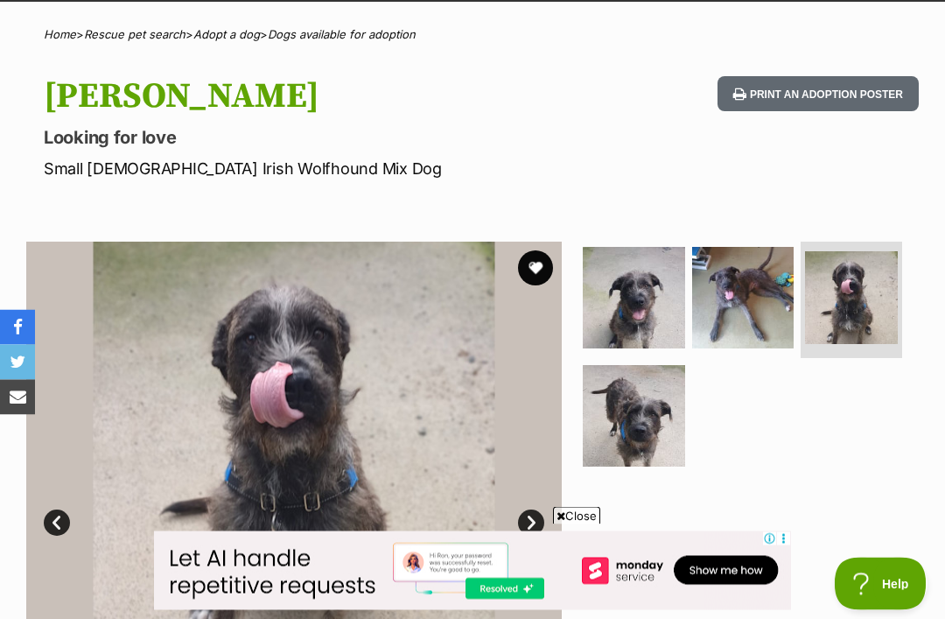
scroll to position [0, 0]
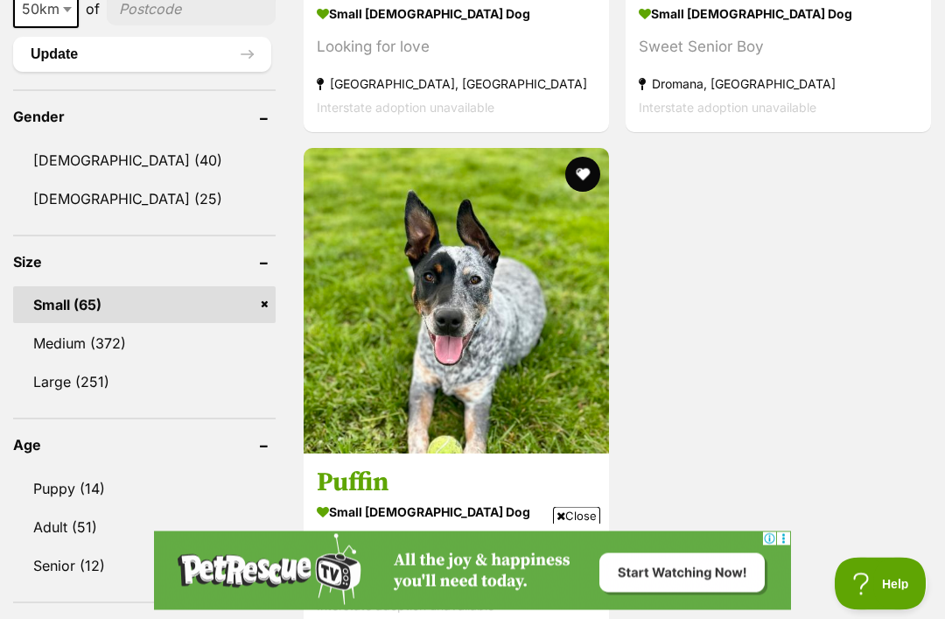
scroll to position [1509, 0]
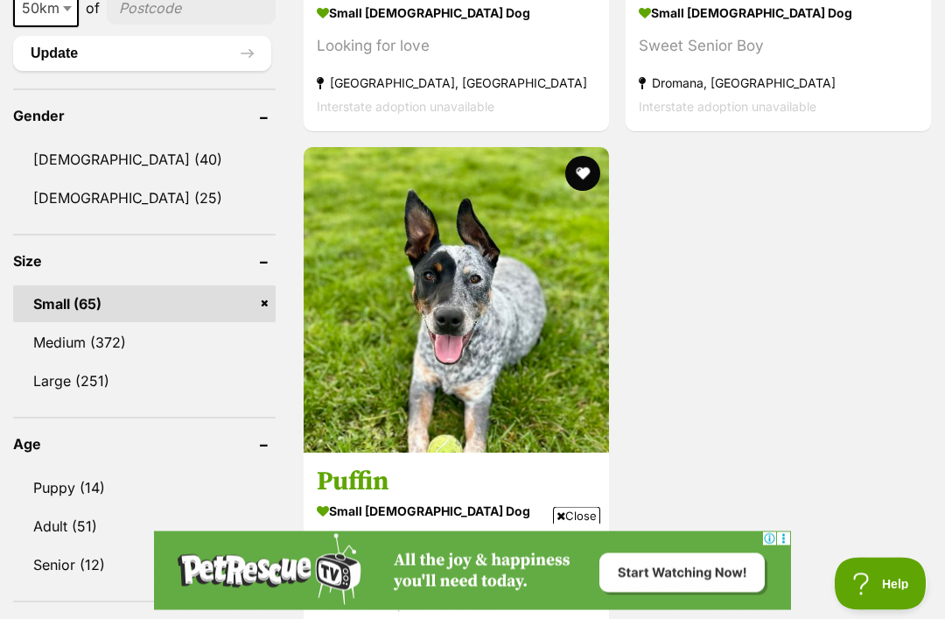
click at [62, 325] on link "Medium (372)" at bounding box center [144, 343] width 262 height 37
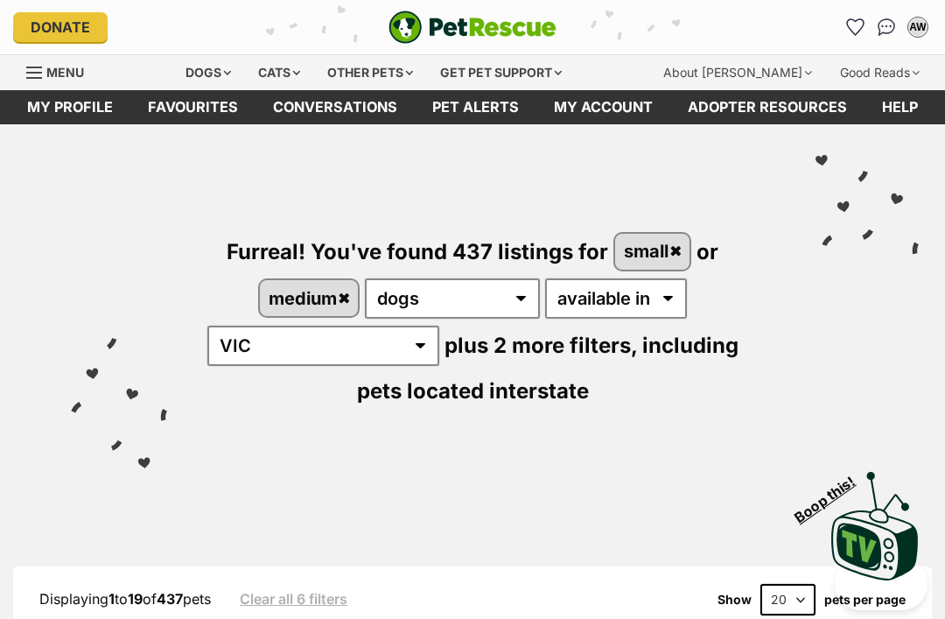
click at [679, 259] on link "small" at bounding box center [652, 252] width 74 height 36
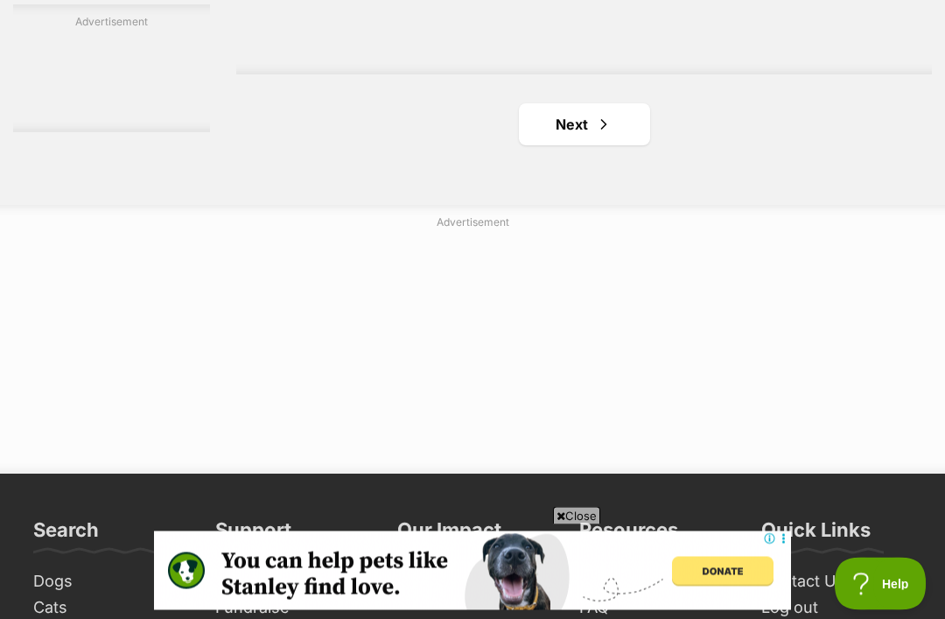
scroll to position [3945, 0]
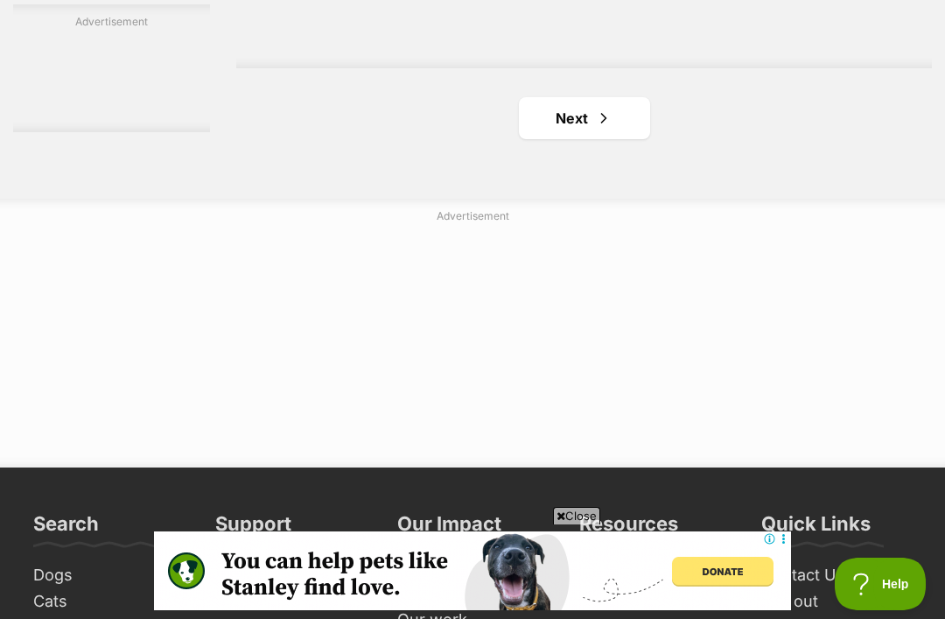
click at [595, 129] on span "Next page" at bounding box center [603, 118] width 17 height 21
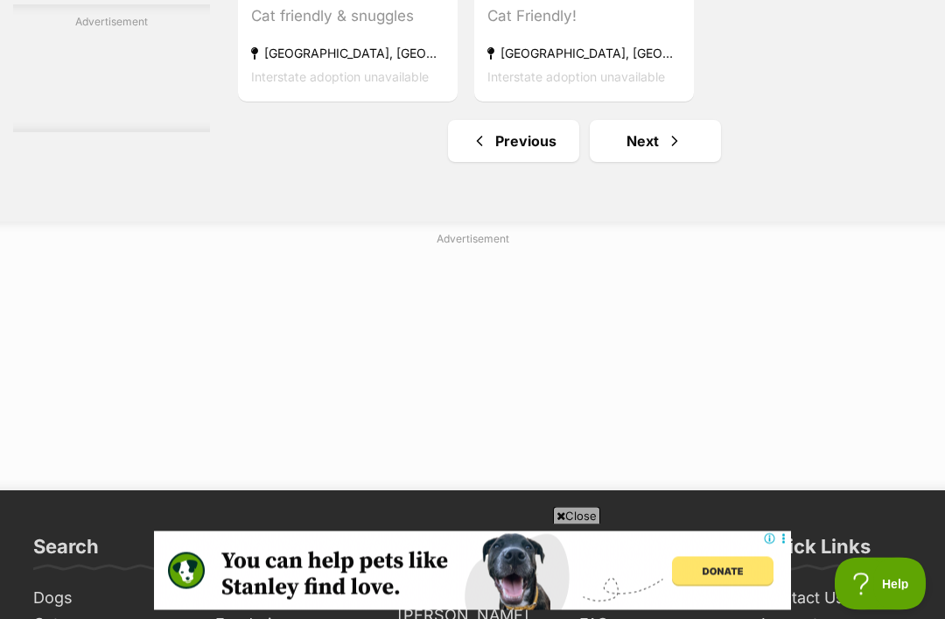
scroll to position [3922, 0]
click at [666, 151] on span "Next page" at bounding box center [674, 140] width 17 height 21
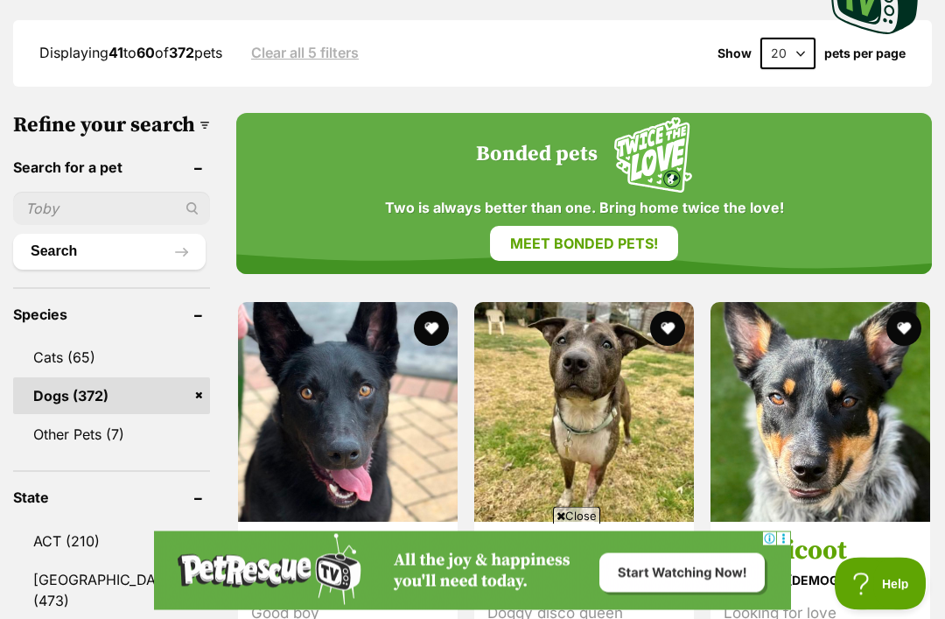
scroll to position [546, 0]
click at [147, 192] on input "text" at bounding box center [111, 208] width 197 height 33
click at [848, 411] on img at bounding box center [820, 412] width 220 height 220
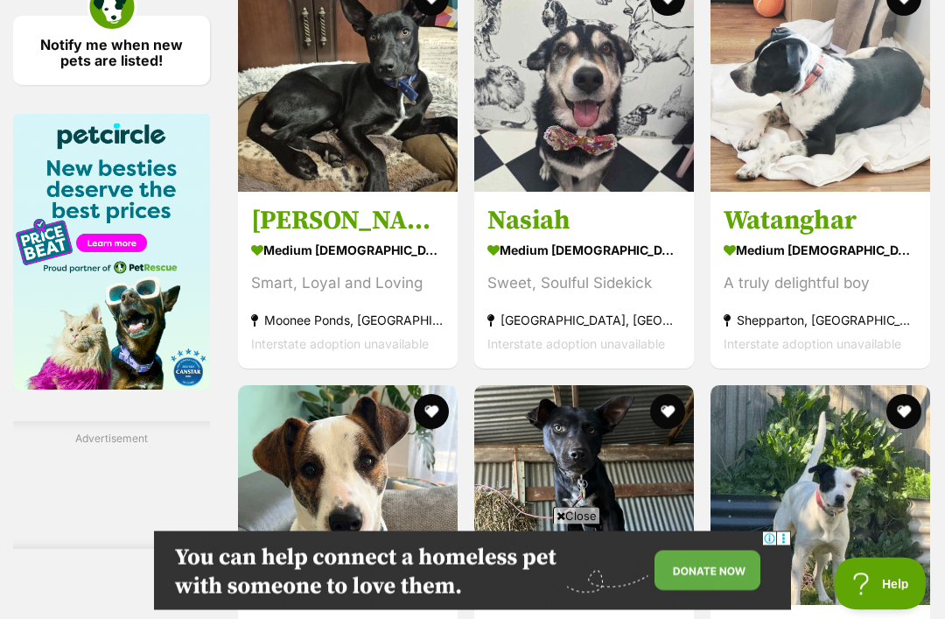
scroll to position [2849, 0]
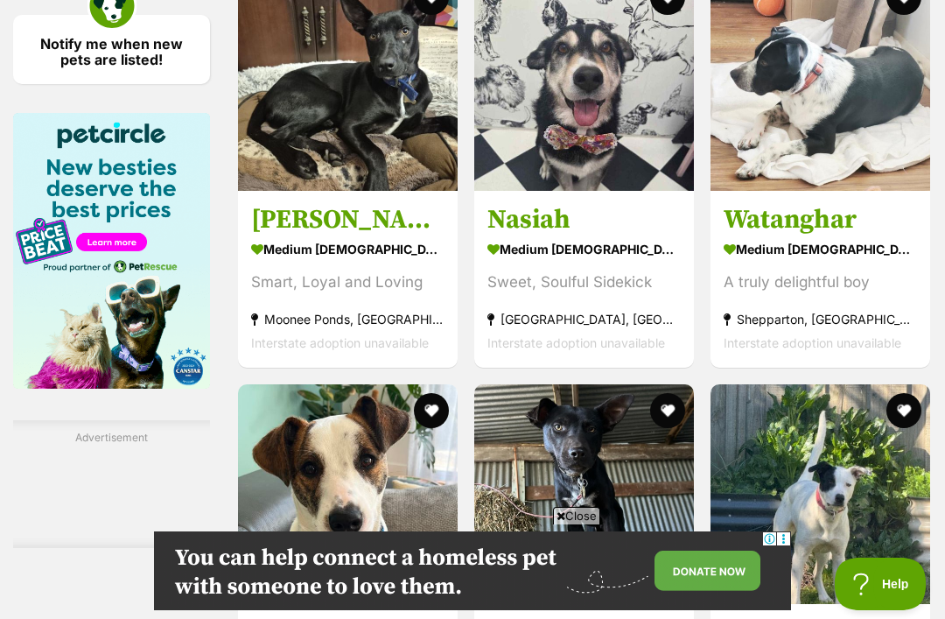
click at [238, 169] on img at bounding box center [348, 81] width 220 height 220
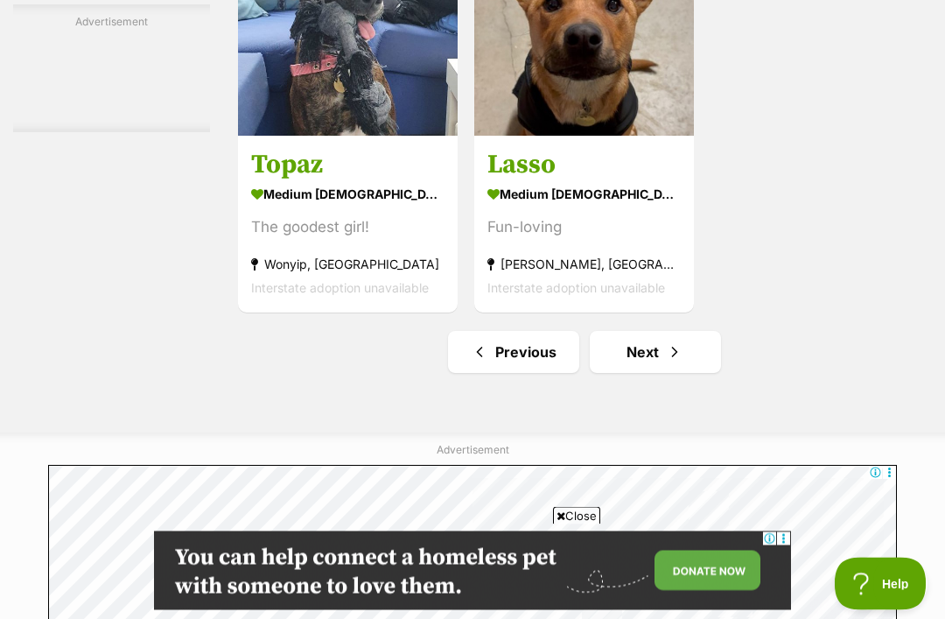
scroll to position [3898, 0]
click at [666, 362] on span "Next page" at bounding box center [674, 351] width 17 height 21
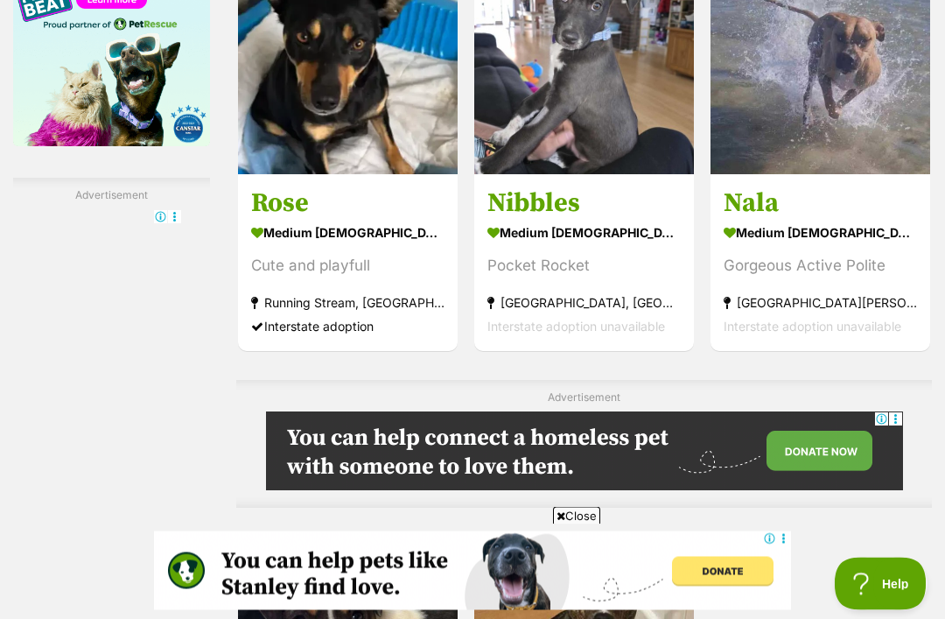
scroll to position [3092, 0]
click at [593, 164] on img at bounding box center [584, 65] width 220 height 220
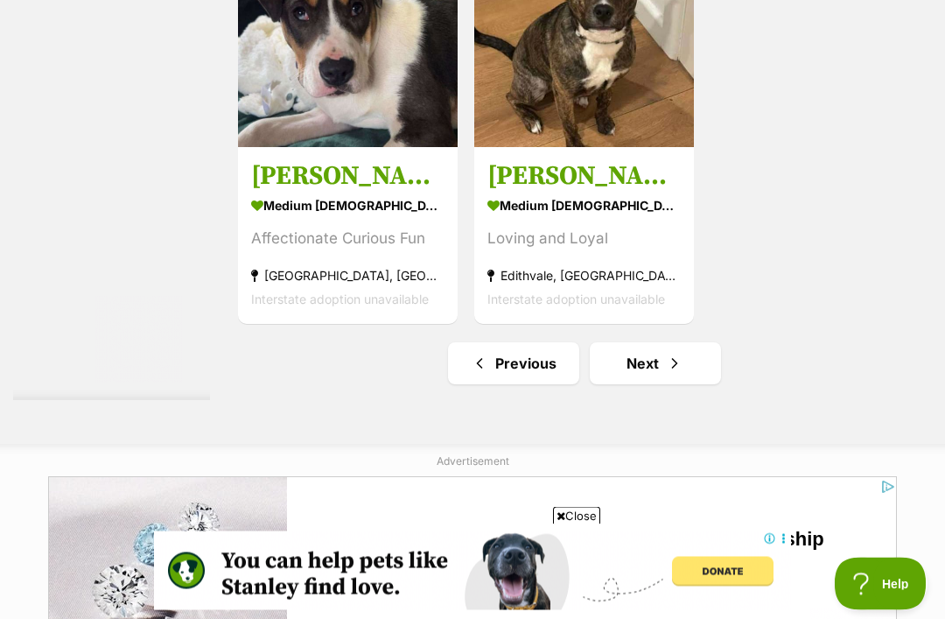
scroll to position [0, 0]
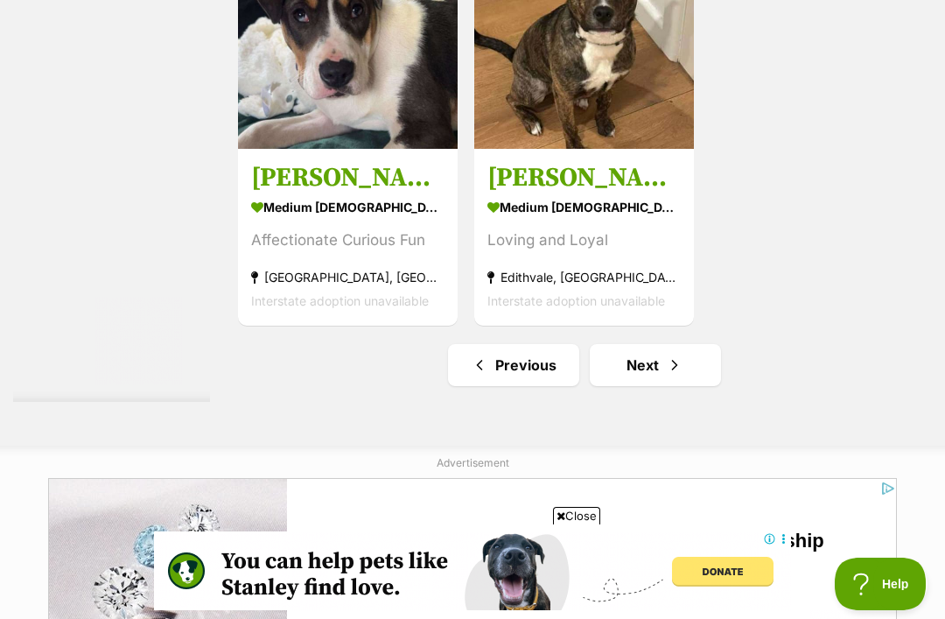
click at [666, 375] on span "Next page" at bounding box center [674, 364] width 17 height 21
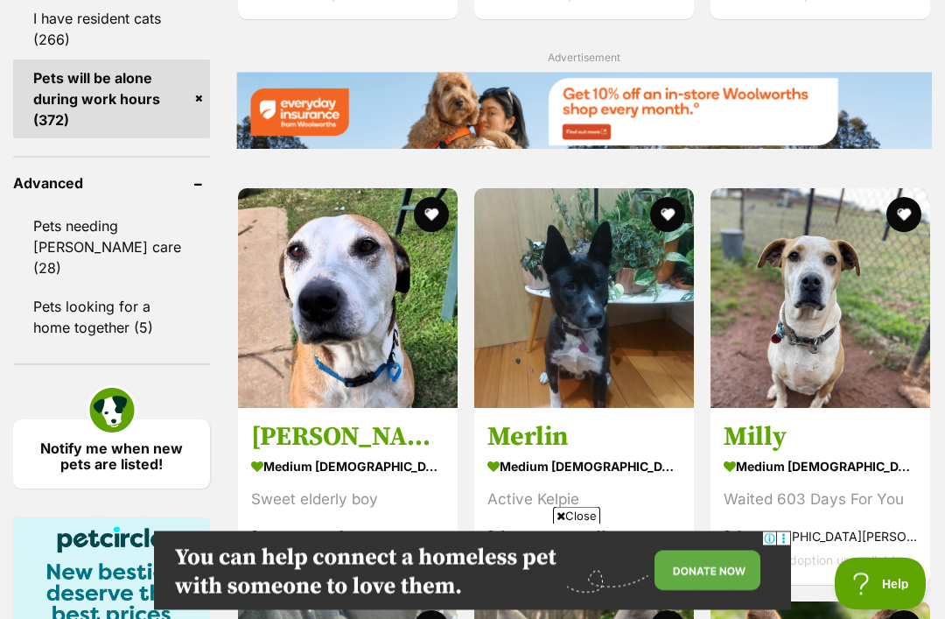
scroll to position [2443, 0]
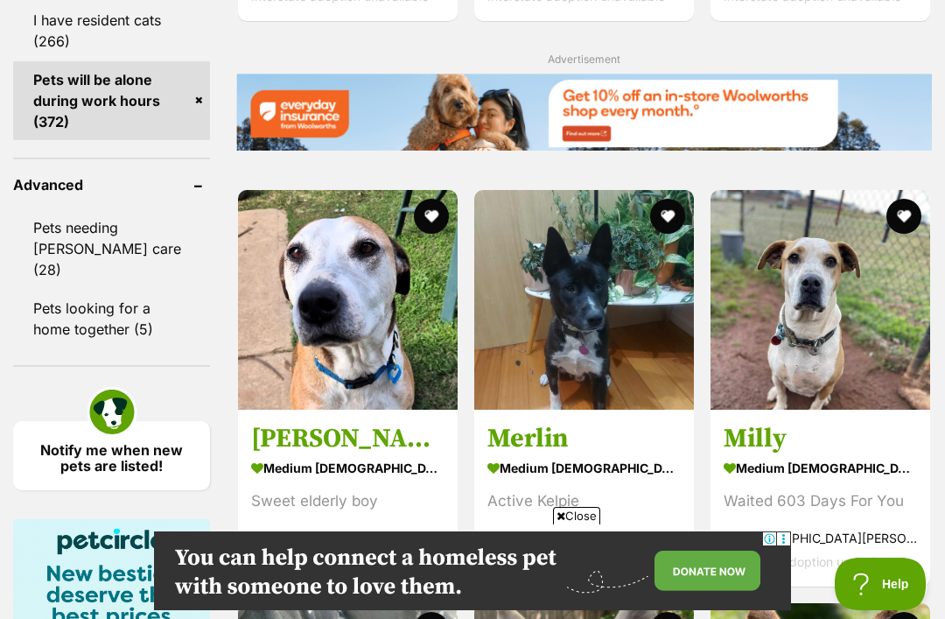
click at [146, 177] on header "Advanced" at bounding box center [111, 185] width 197 height 16
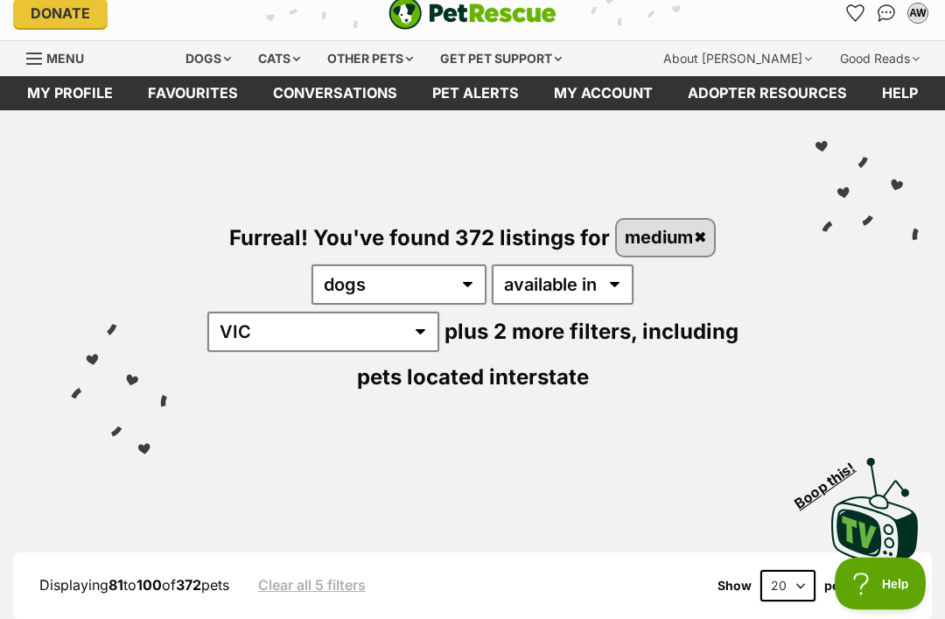
scroll to position [0, 0]
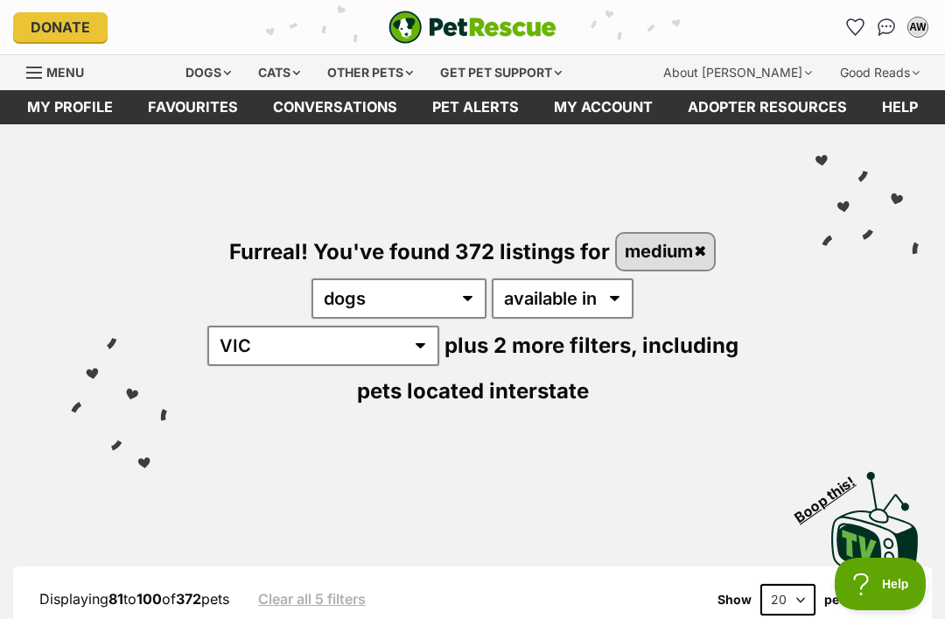
click at [46, 70] on span "Menu" at bounding box center [65, 72] width 38 height 15
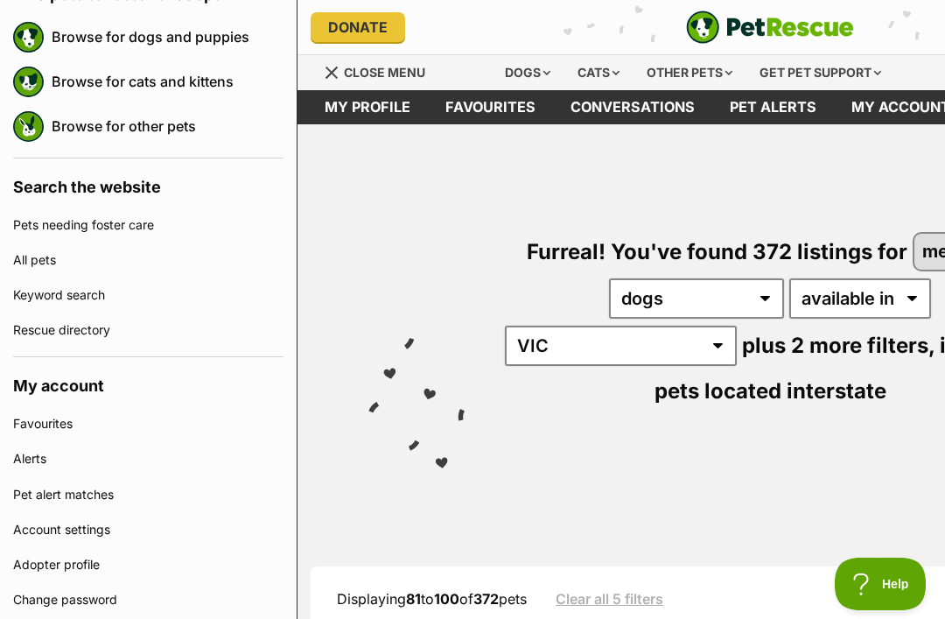
scroll to position [227, 0]
click at [48, 297] on link "Keyword search" at bounding box center [148, 293] width 270 height 35
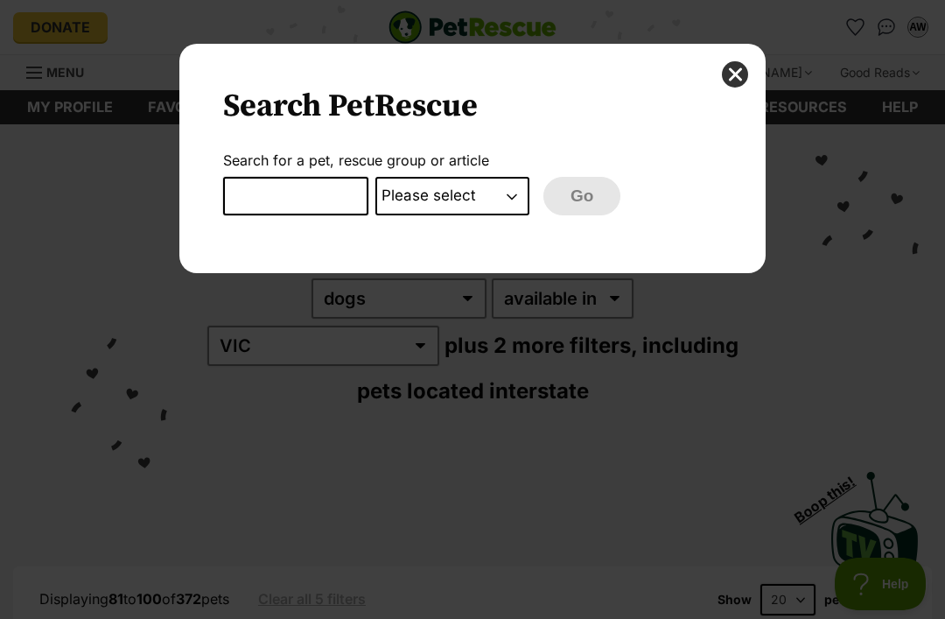
click at [520, 195] on select "Please select PetRescue ID Pet name Group Article" at bounding box center [452, 196] width 154 height 38
click at [248, 210] on input "Dialog Window - Close (Press escape to close)" at bounding box center [295, 196] width 145 height 38
type input "Whippet"
click at [524, 205] on select "Please select PetRescue ID Pet name Group Article" at bounding box center [452, 196] width 154 height 38
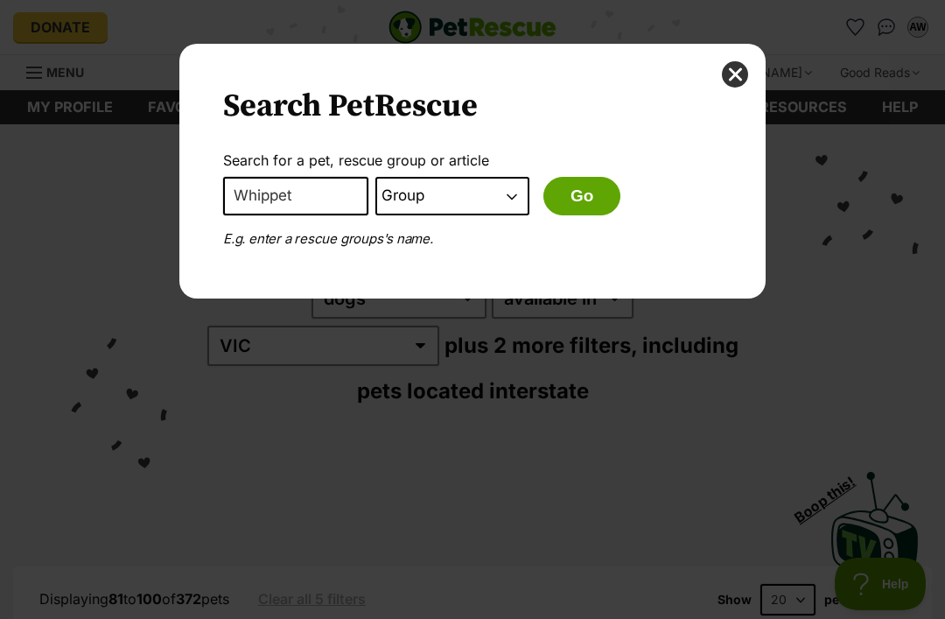
click at [522, 199] on select "Please select PetRescue ID Pet name Group Article" at bounding box center [452, 196] width 154 height 38
select select "petrescue_id"
click at [583, 201] on button "Go" at bounding box center [581, 196] width 77 height 38
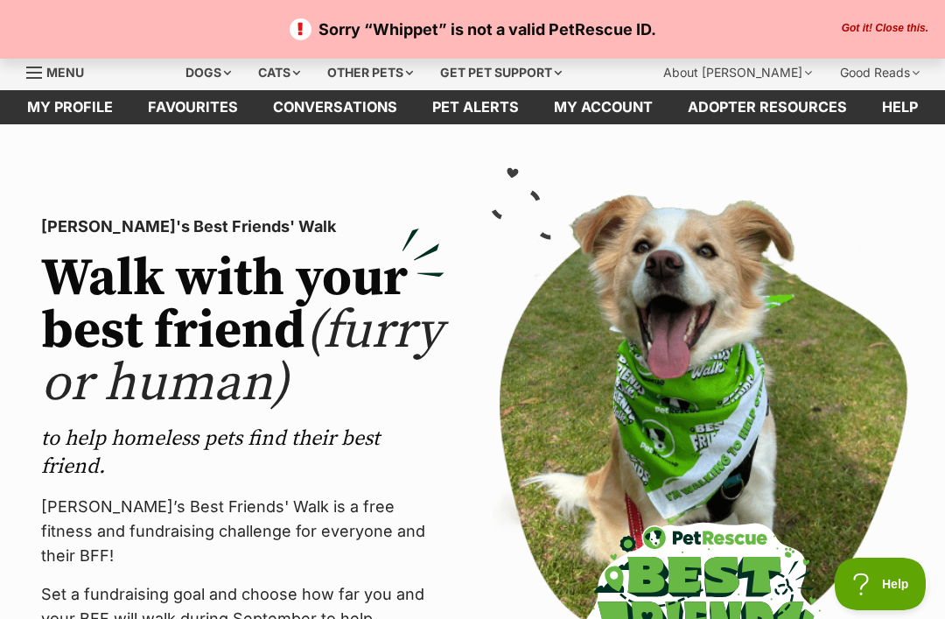
click at [870, 31] on button "Got it! Close this." at bounding box center [884, 29] width 97 height 14
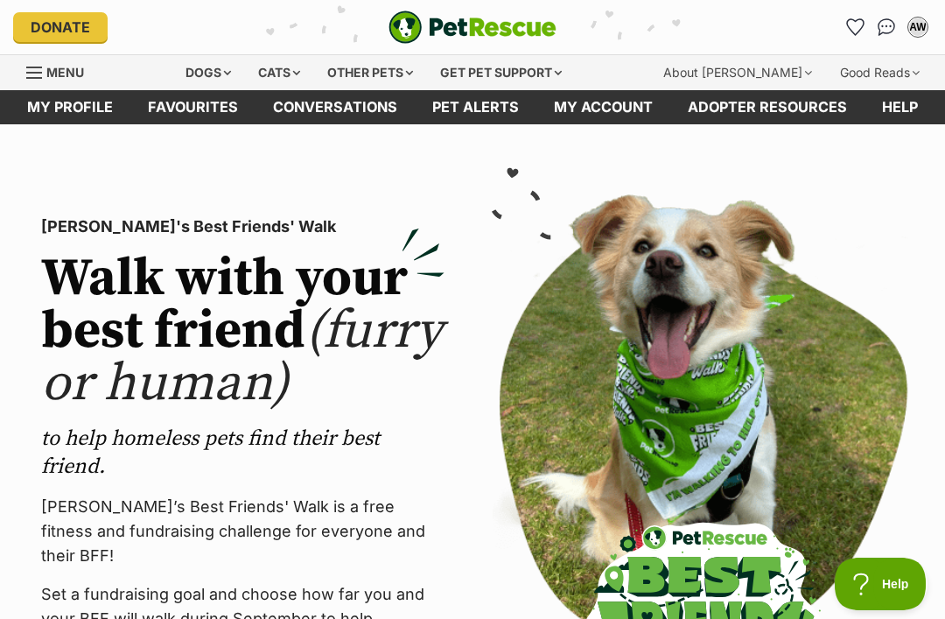
click at [184, 107] on link "Favourites" at bounding box center [192, 107] width 125 height 34
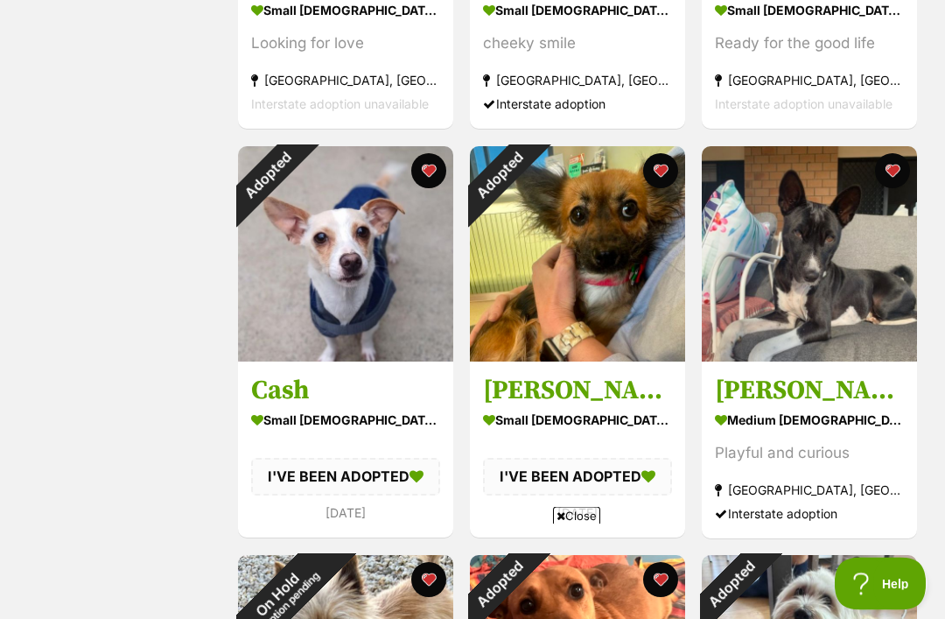
scroll to position [622, 0]
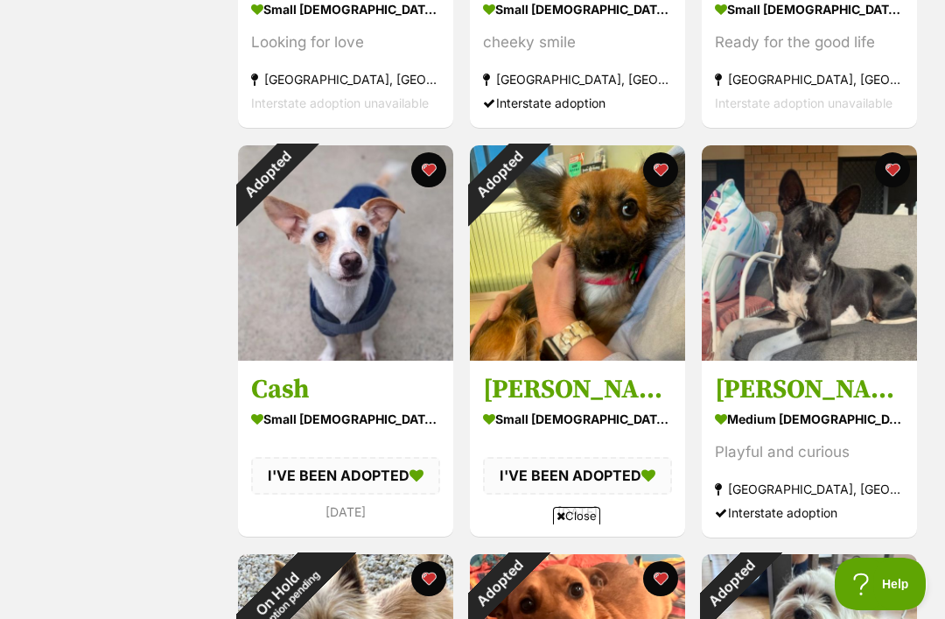
click at [297, 178] on div "Adopted" at bounding box center [267, 174] width 59 height 59
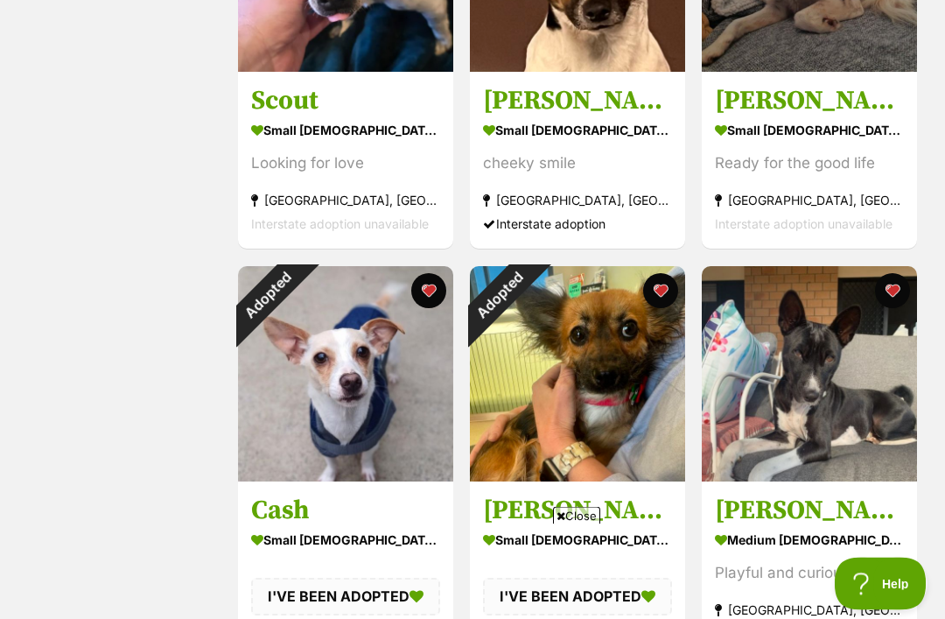
scroll to position [501, 0]
click at [840, 412] on img at bounding box center [809, 373] width 215 height 215
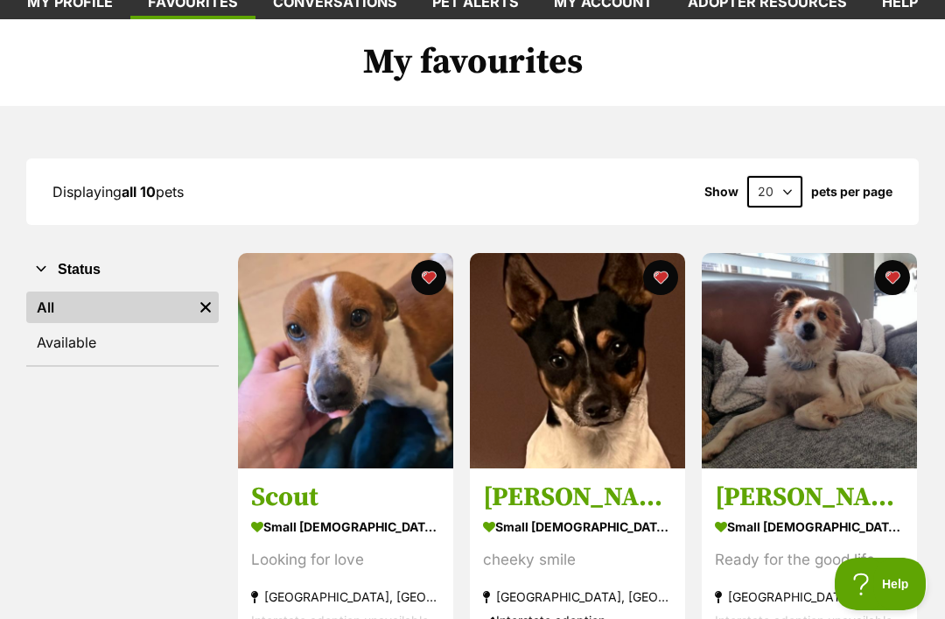
scroll to position [0, 0]
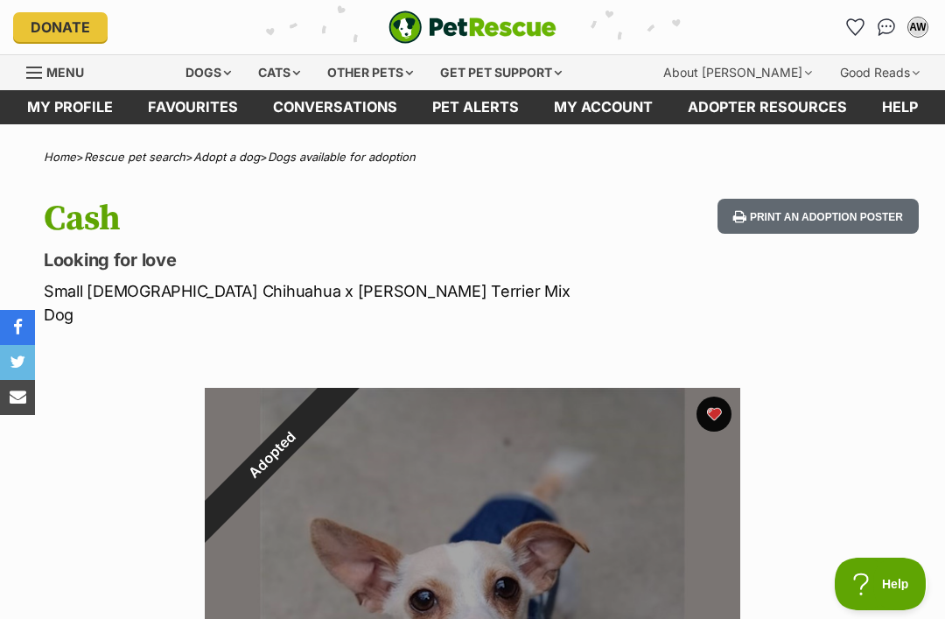
click at [722, 400] on button "favourite" at bounding box center [713, 413] width 35 height 35
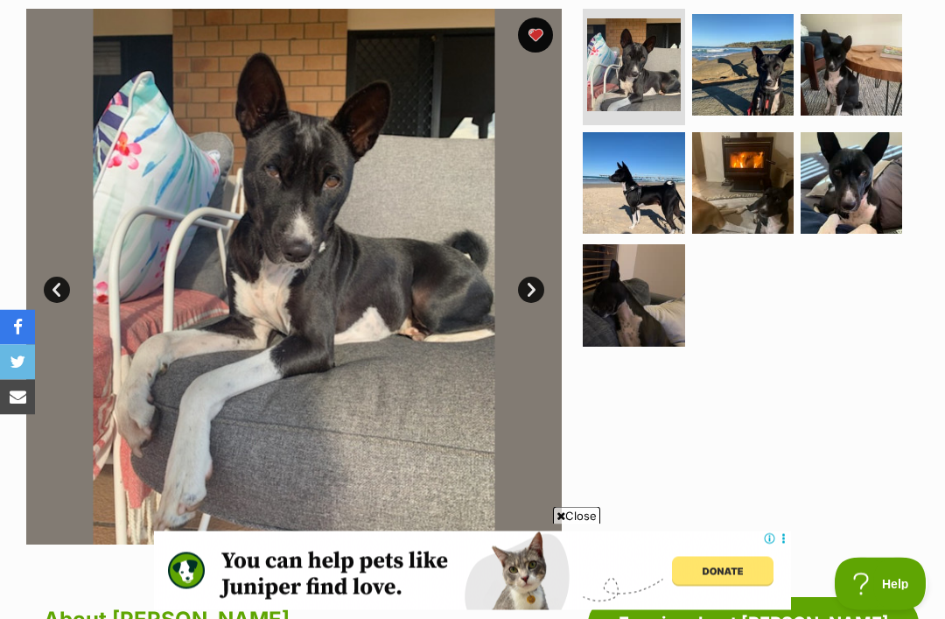
scroll to position [355, 0]
click at [667, 201] on img at bounding box center [633, 182] width 101 height 101
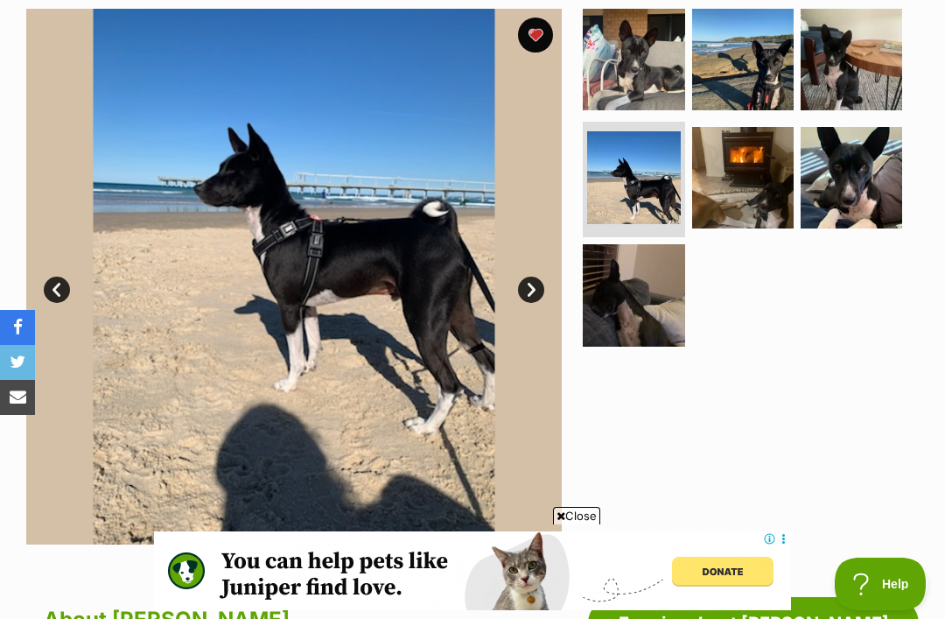
click at [868, 205] on img at bounding box center [850, 177] width 101 height 101
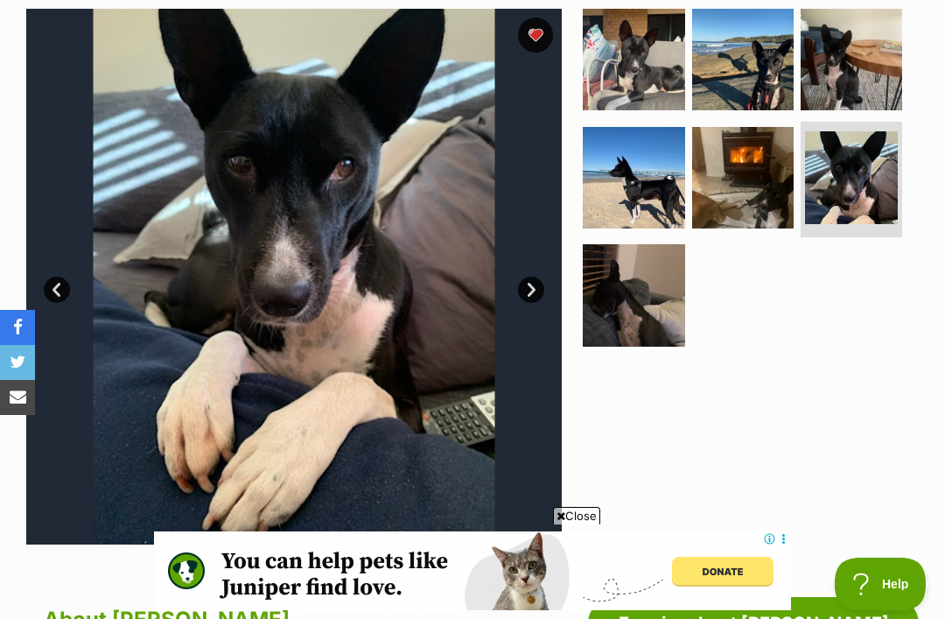
click at [643, 310] on img at bounding box center [633, 294] width 101 height 101
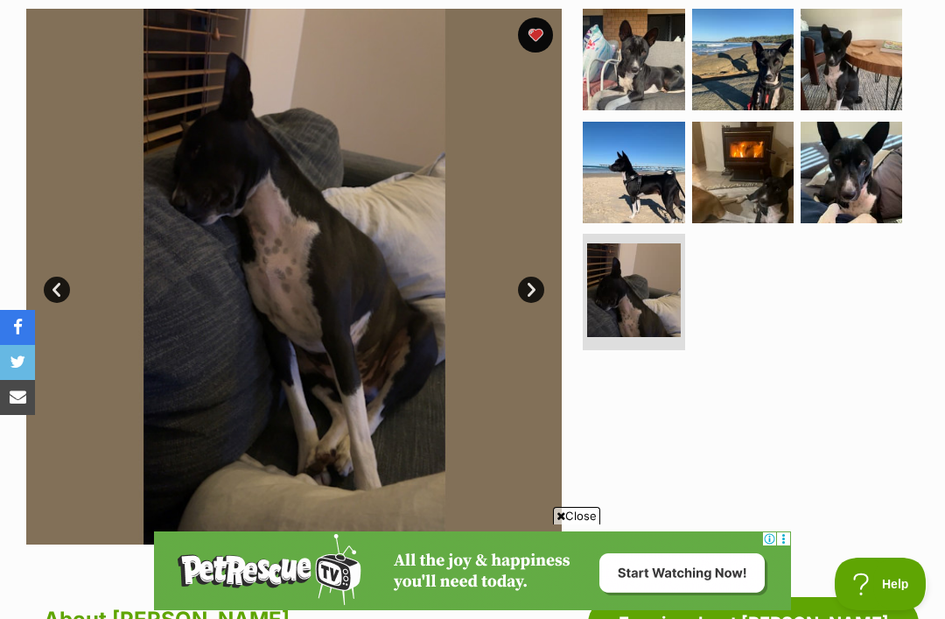
scroll to position [0, 0]
click at [857, 90] on img at bounding box center [850, 59] width 101 height 101
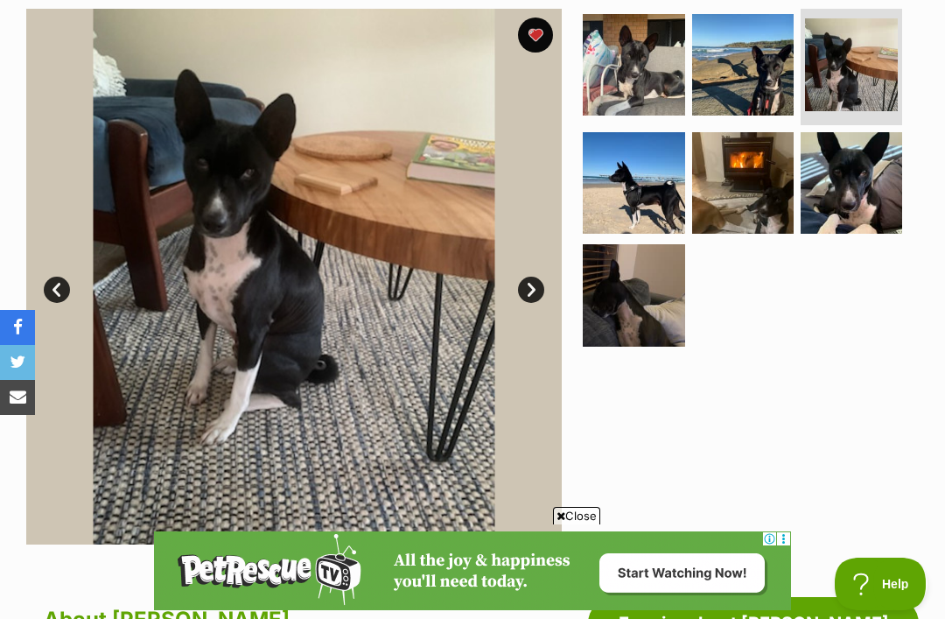
click at [760, 98] on img at bounding box center [742, 64] width 101 height 101
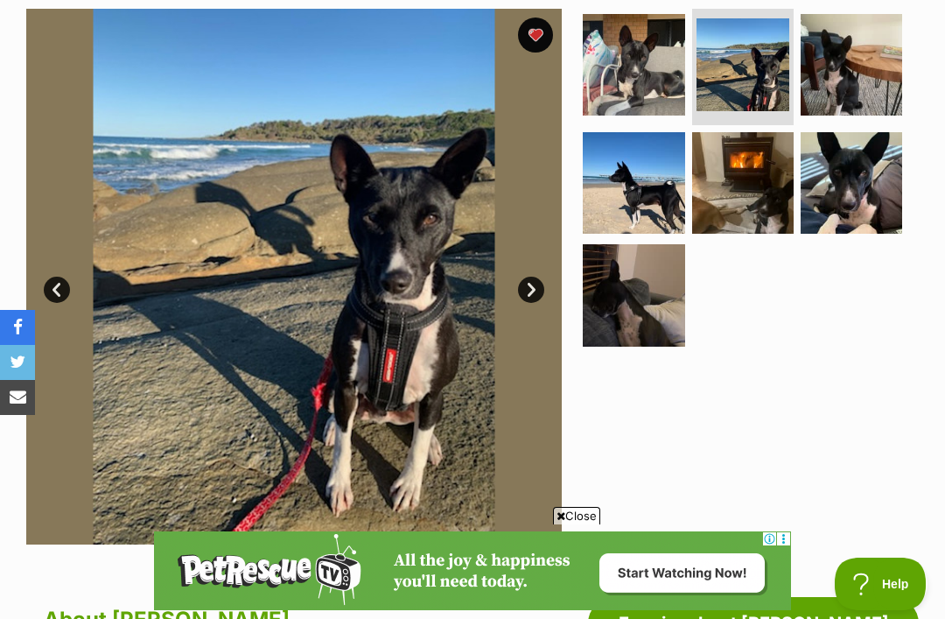
click at [654, 109] on img at bounding box center [633, 64] width 101 height 101
